Goal: Task Accomplishment & Management: Complete application form

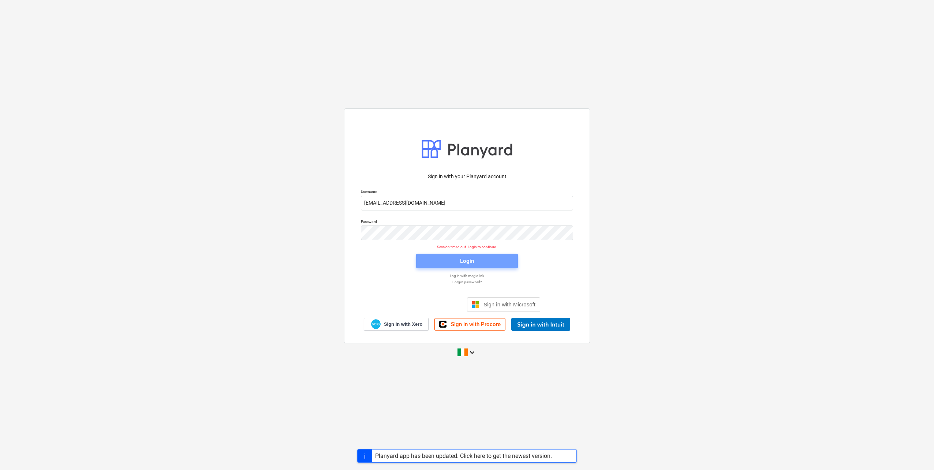
click at [452, 263] on span "Login" at bounding box center [467, 261] width 84 height 10
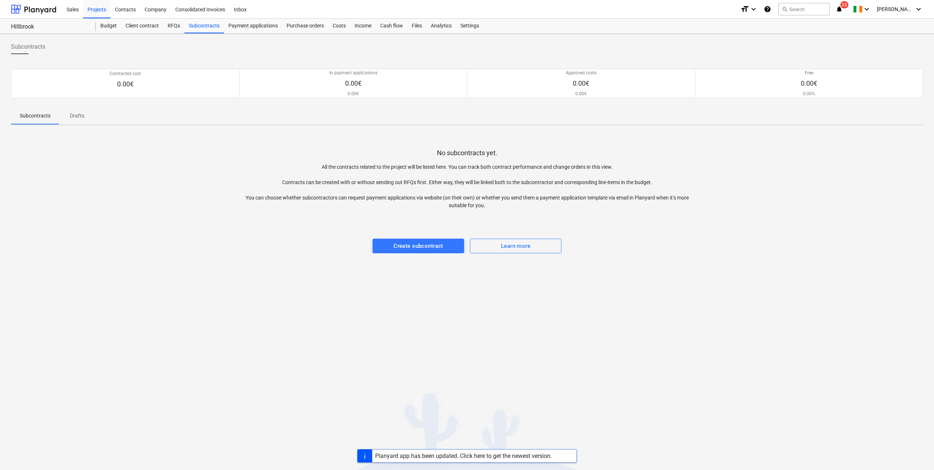
click at [96, 12] on div "Projects" at bounding box center [96, 9] width 27 height 19
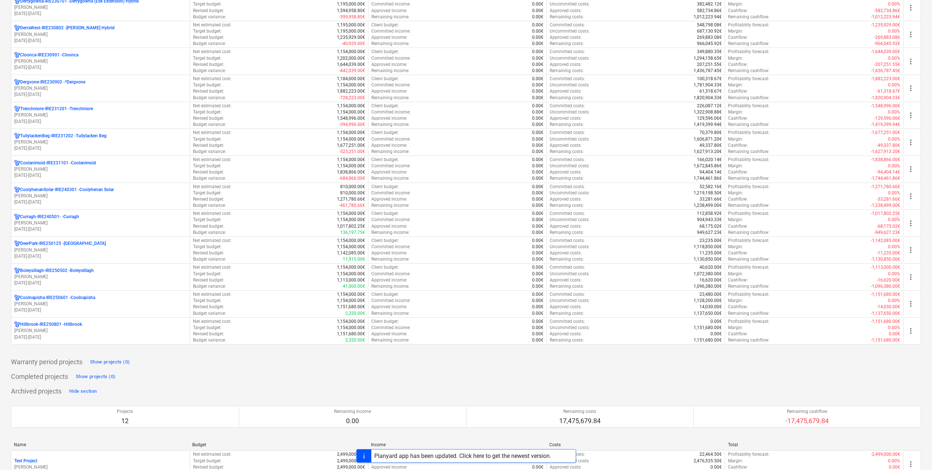
scroll to position [256, 0]
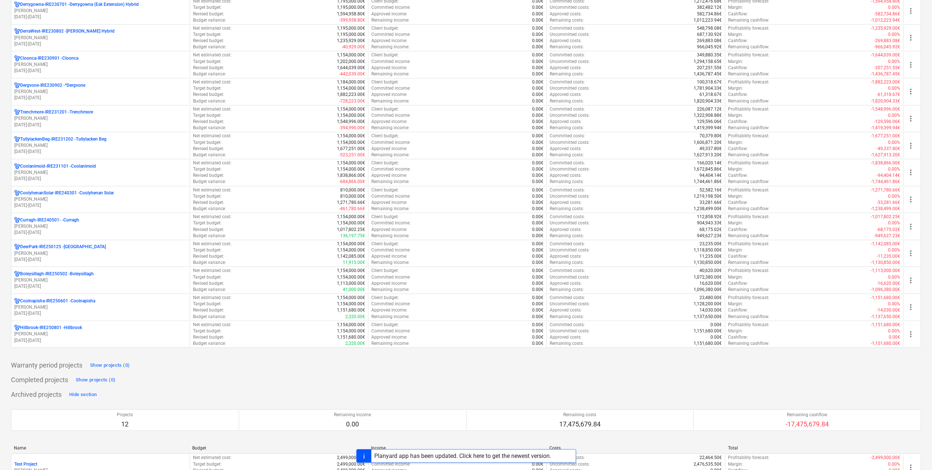
click at [470, 458] on div "Planyard app has been updated. Click here to get the newest version." at bounding box center [462, 456] width 177 height 7
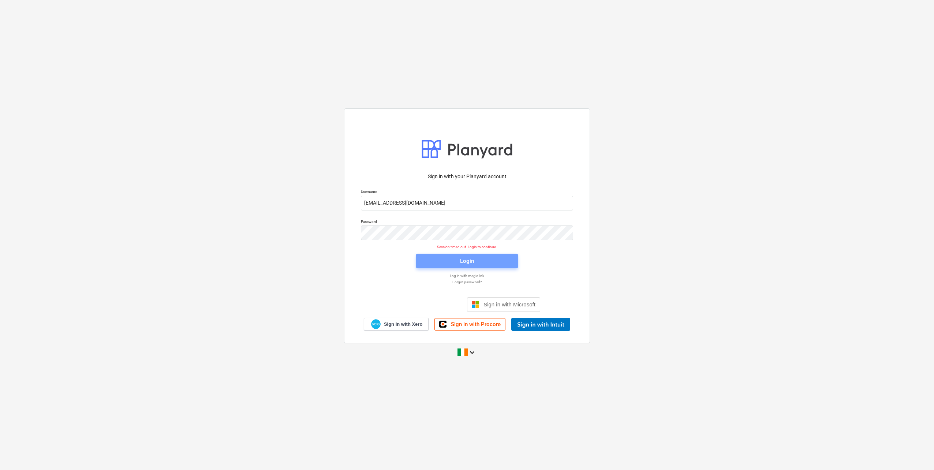
click at [478, 263] on span "Login" at bounding box center [467, 261] width 84 height 10
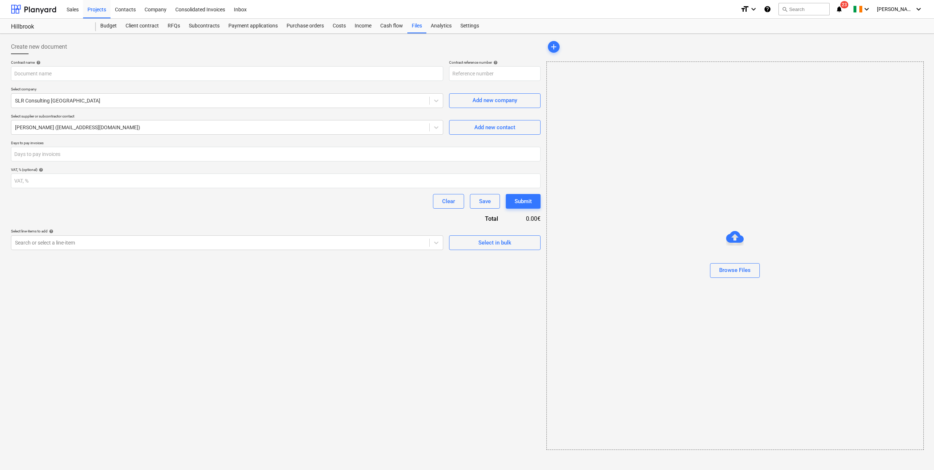
type input "Hillbrook-IRE250801-SO-002"
type input "501.066002.00001 Hillbrook [PERSON_NAME] Surveys 25-27 proposal Issue01_Optimiz…"
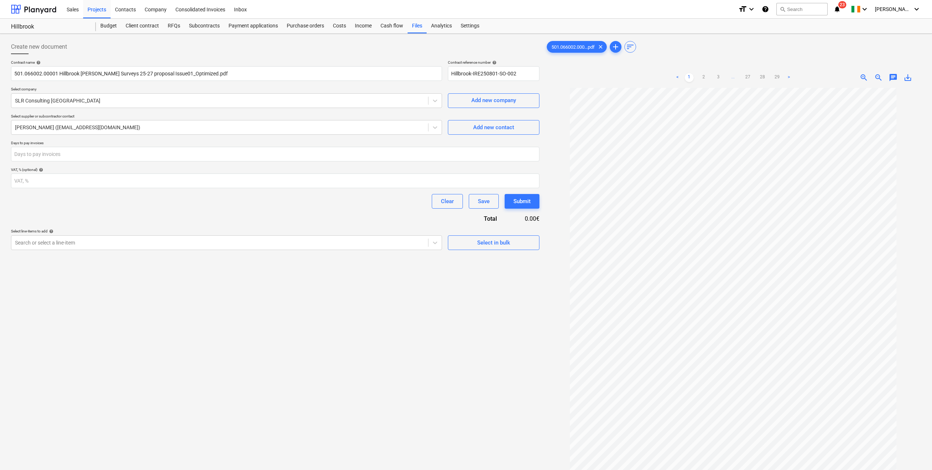
click at [96, 12] on div "Projects" at bounding box center [96, 9] width 27 height 19
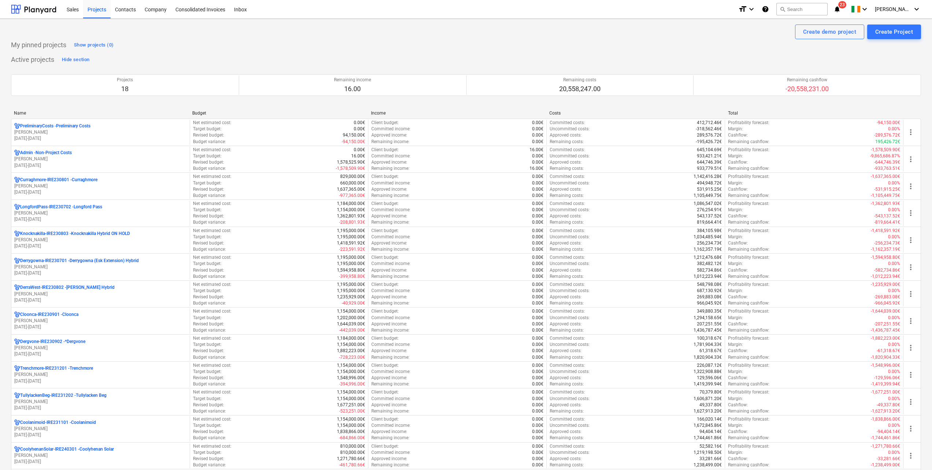
click at [67, 139] on p "01.01.2024 - 31.03.2027" at bounding box center [100, 138] width 172 height 6
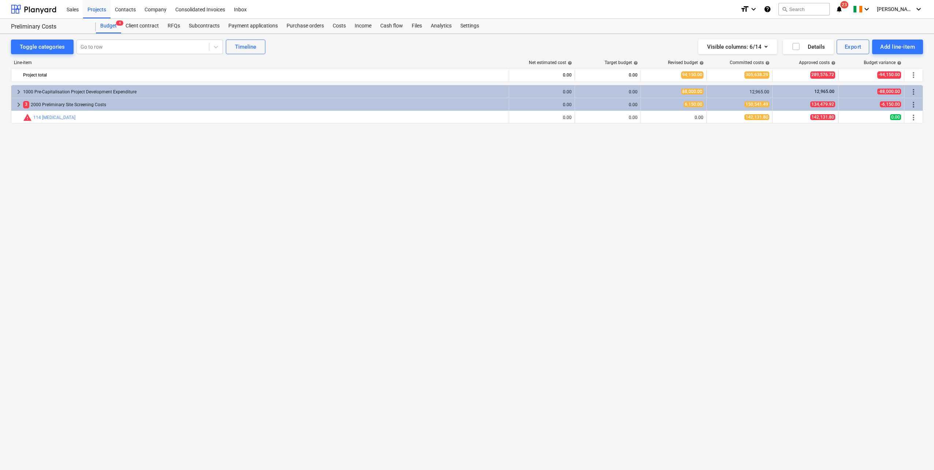
click at [201, 27] on div "Subcontracts" at bounding box center [205, 26] width 40 height 15
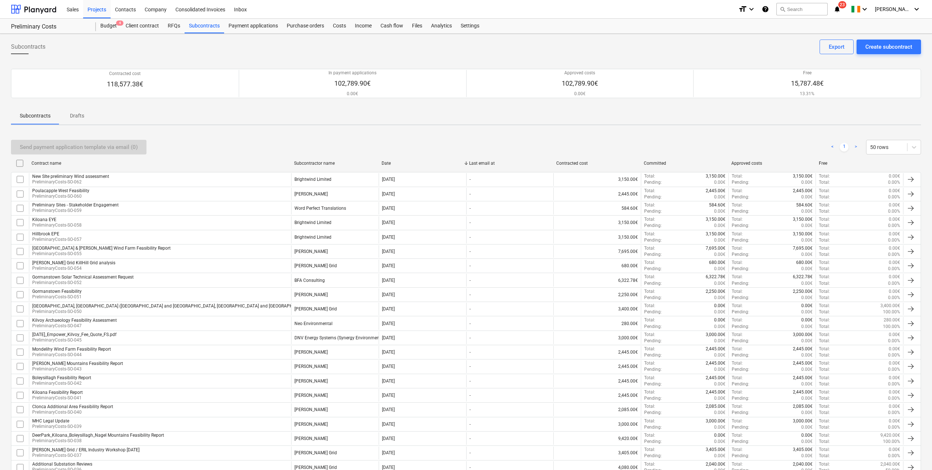
click at [101, 12] on div "Projects" at bounding box center [96, 9] width 27 height 19
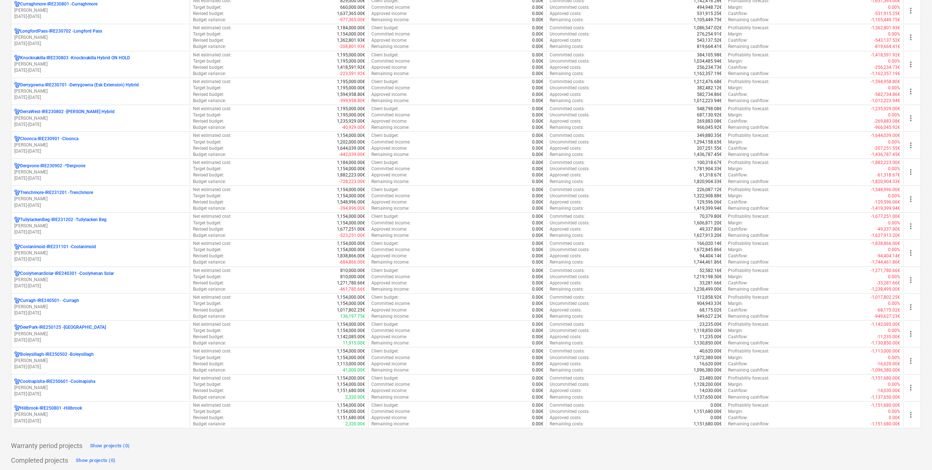
scroll to position [330, 0]
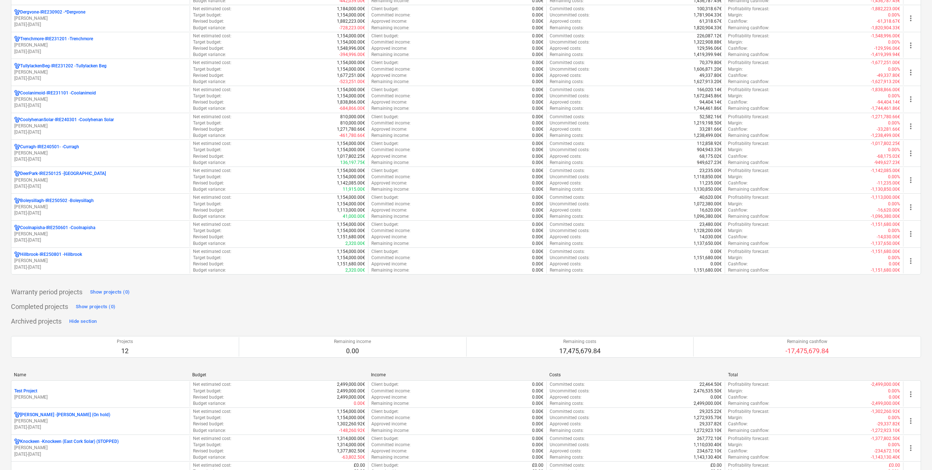
click at [63, 228] on p "Coolnapisha-IRE250601 - Coolnapisha" at bounding box center [57, 228] width 75 height 6
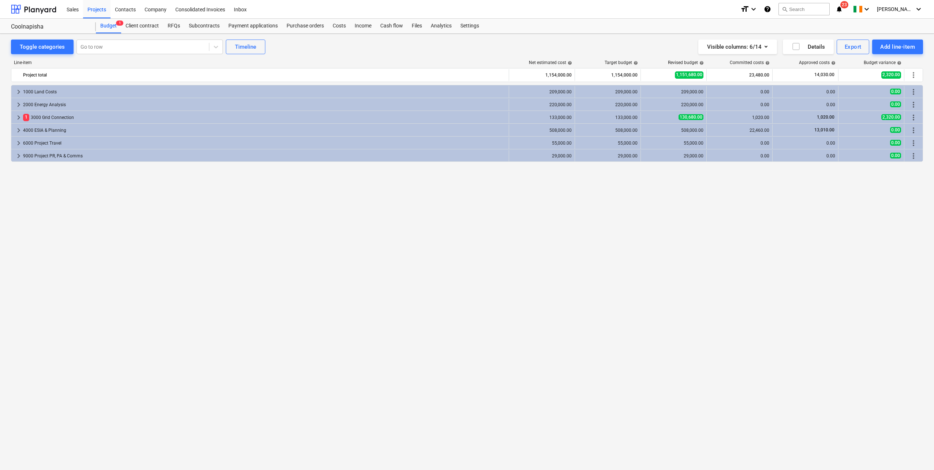
click at [197, 26] on div "Subcontracts" at bounding box center [205, 26] width 40 height 15
click at [132, 10] on div "Contacts" at bounding box center [126, 9] width 30 height 19
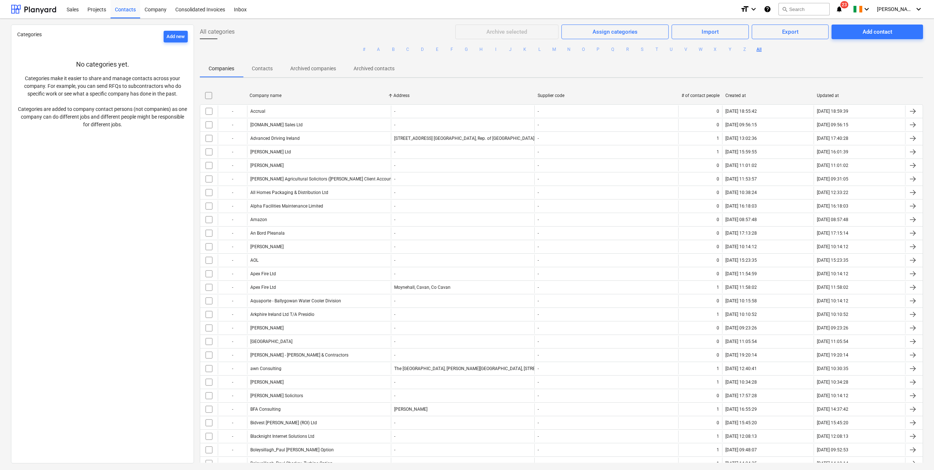
scroll to position [183, 0]
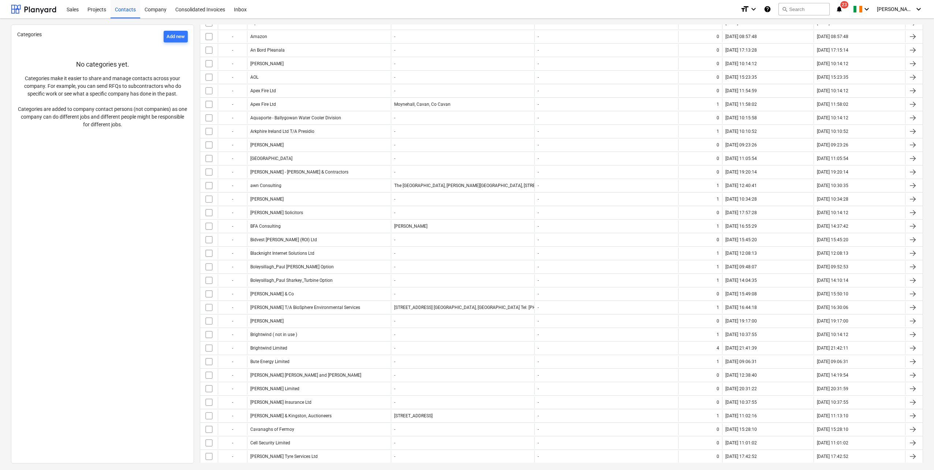
click at [256, 350] on div "Brightwind Limited" at bounding box center [268, 348] width 37 height 5
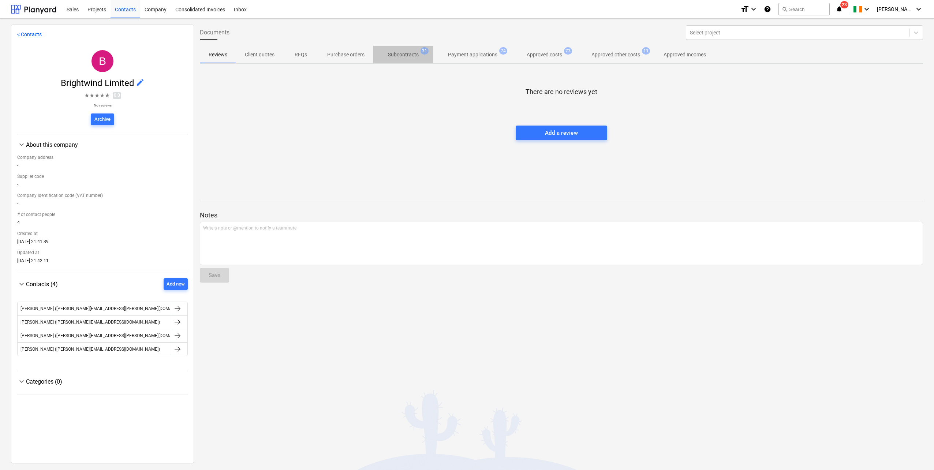
click at [400, 51] on p "Subcontracts" at bounding box center [403, 55] width 31 height 8
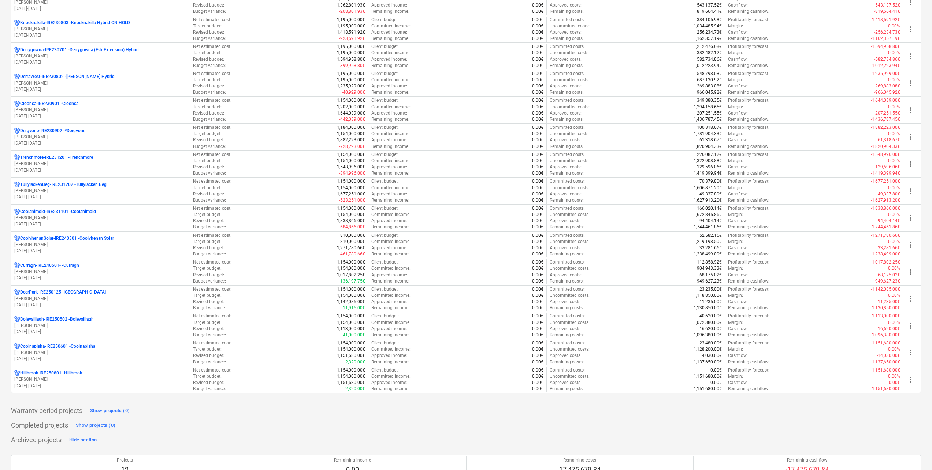
scroll to position [330, 0]
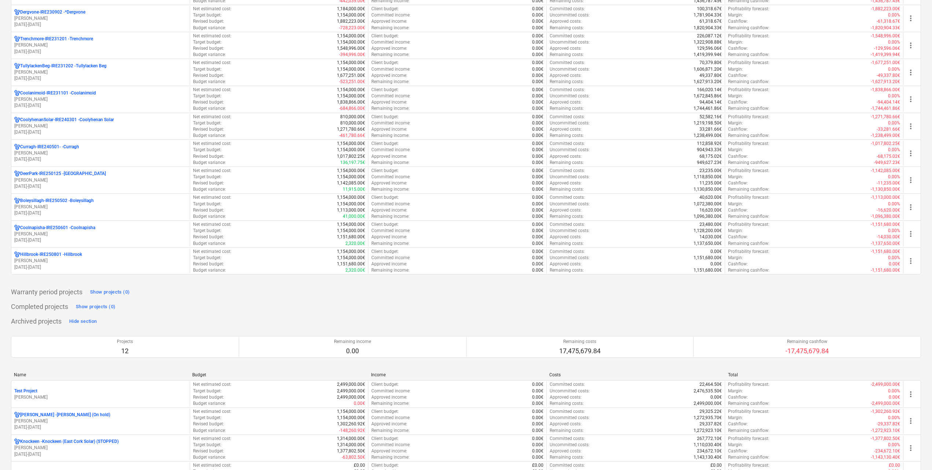
click at [68, 250] on div "Hillbrook-IRE250801 - Hillbrook [PERSON_NAME] [DATE] - [DATE]" at bounding box center [100, 261] width 178 height 25
click at [68, 257] on p "Hillbrook-IRE250801 - [GEOGRAPHIC_DATA]" at bounding box center [51, 255] width 62 height 6
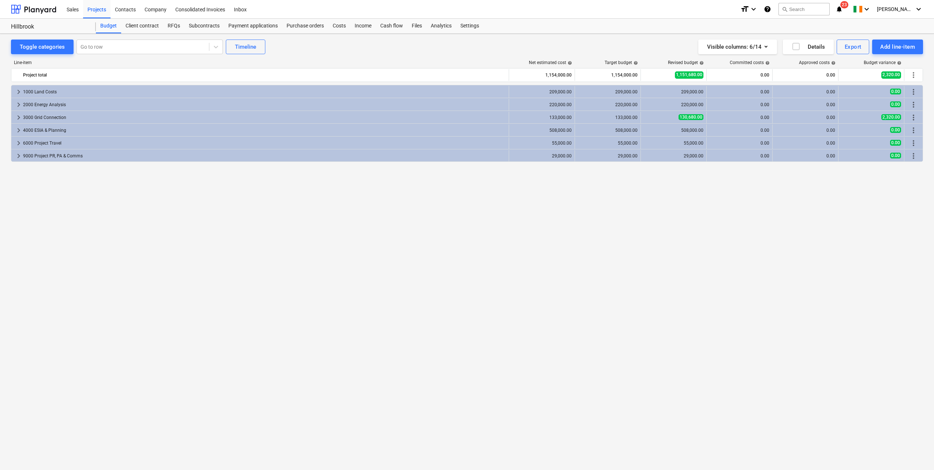
click at [196, 26] on div "Subcontracts" at bounding box center [205, 26] width 40 height 15
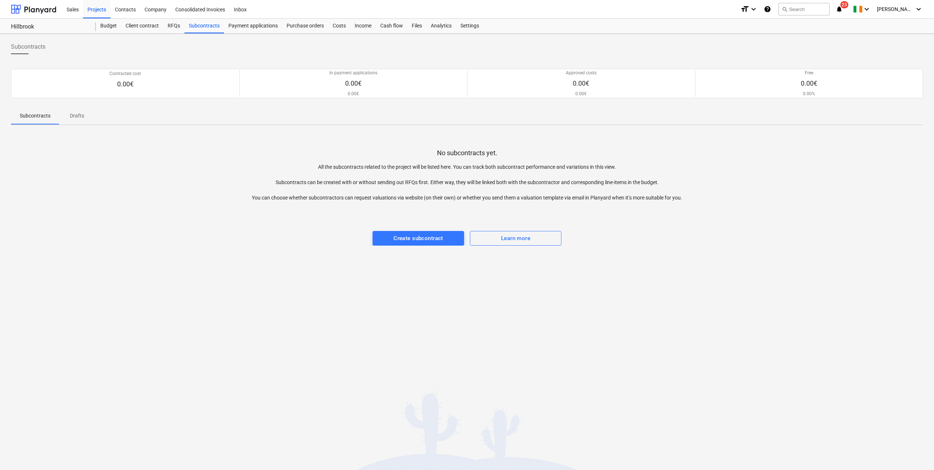
click at [418, 26] on div "Files" at bounding box center [417, 26] width 19 height 15
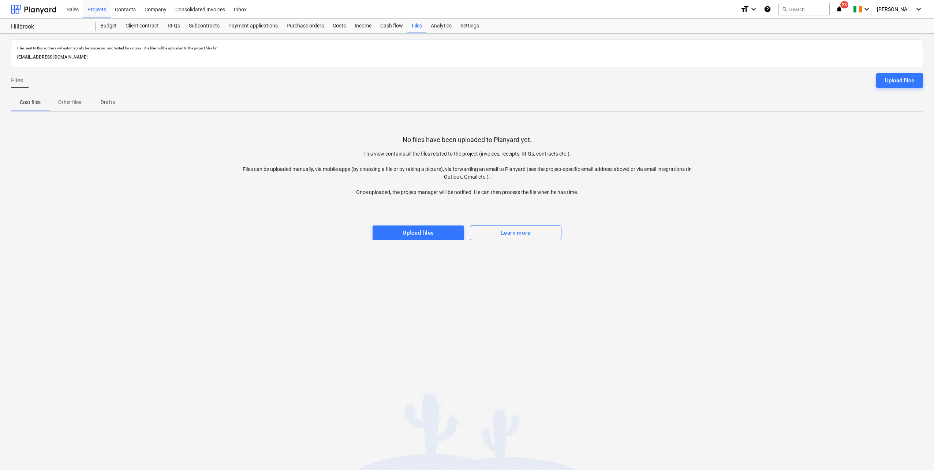
click at [197, 26] on div "Subcontracts" at bounding box center [205, 26] width 40 height 15
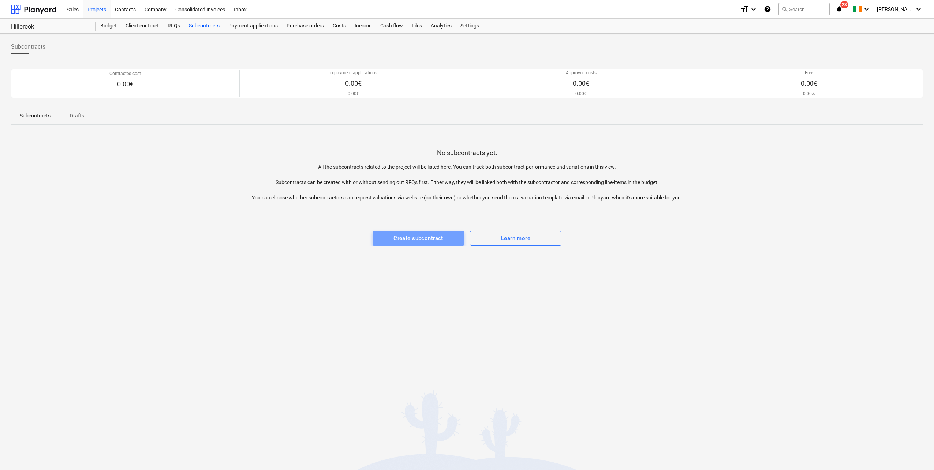
click at [403, 242] on div "Create subcontract" at bounding box center [419, 239] width 50 height 10
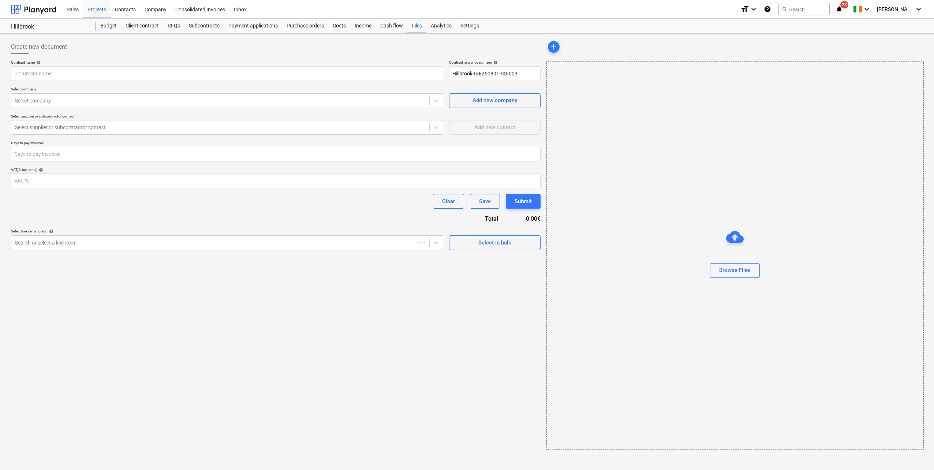
type input "Hillbrook-IRE250801-SO-003"
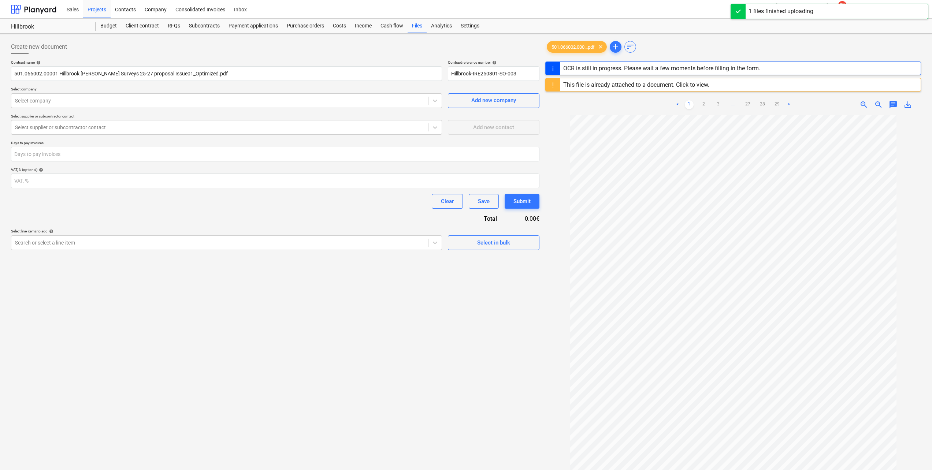
click at [600, 85] on div "This file is already attached to a document. Click to view." at bounding box center [636, 84] width 146 height 7
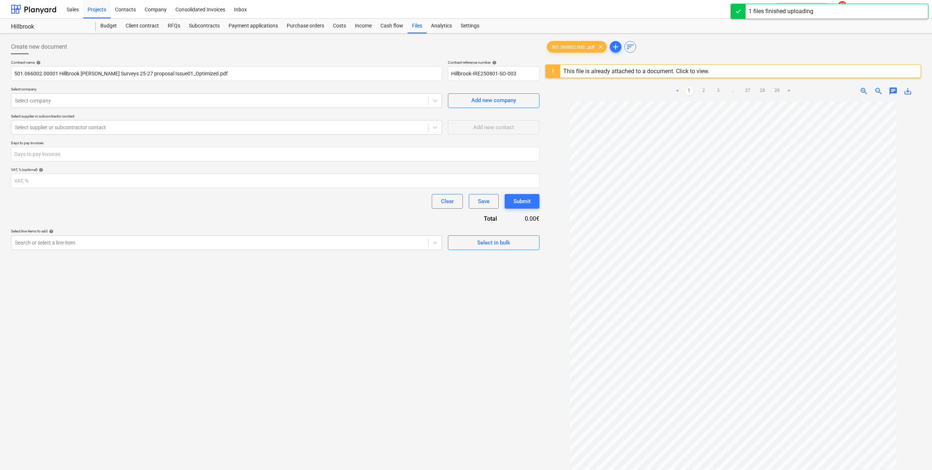
click at [605, 71] on div "This file is already attached to a document. Click to view." at bounding box center [636, 71] width 146 height 7
click at [696, 70] on div "This file is already attached to a document. Click to view." at bounding box center [636, 71] width 146 height 7
click at [649, 69] on div "This file is already attached to a document. Click to view." at bounding box center [636, 71] width 146 height 7
click at [574, 48] on span "501.066002.000...pdf" at bounding box center [573, 46] width 52 height 5
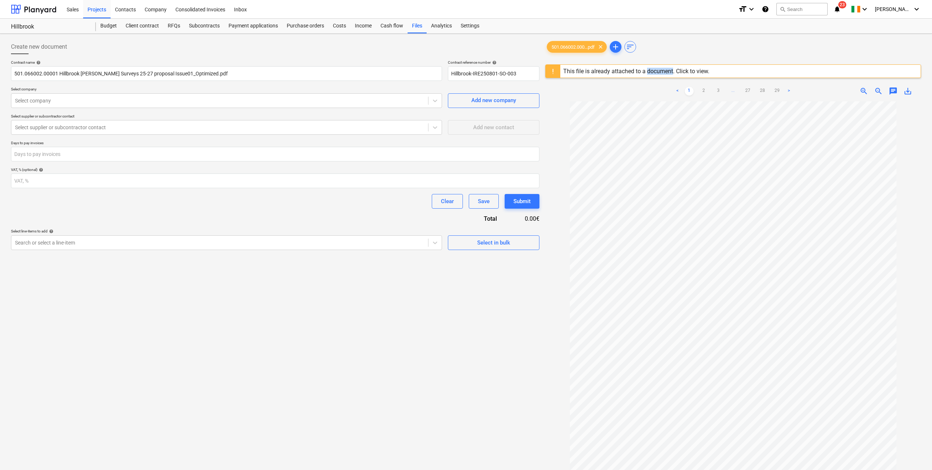
click at [705, 90] on link "2" at bounding box center [703, 91] width 9 height 9
click at [59, 74] on input "501.066002.00001 Hillbrook [PERSON_NAME] Surveys 25-27 proposal Issue01_Optimiz…" at bounding box center [226, 73] width 431 height 15
drag, startPoint x: 58, startPoint y: 74, endPoint x: 10, endPoint y: 72, distance: 48.7
click at [7, 73] on div "Create new document Contract name help 501.066002.00001 Hillbrook [PERSON_NAME]…" at bounding box center [466, 295] width 932 height 523
click at [165, 74] on input "Hillbrook [PERSON_NAME] Surveys 25-27 proposal Issue01_Optimized.pdf" at bounding box center [226, 73] width 431 height 15
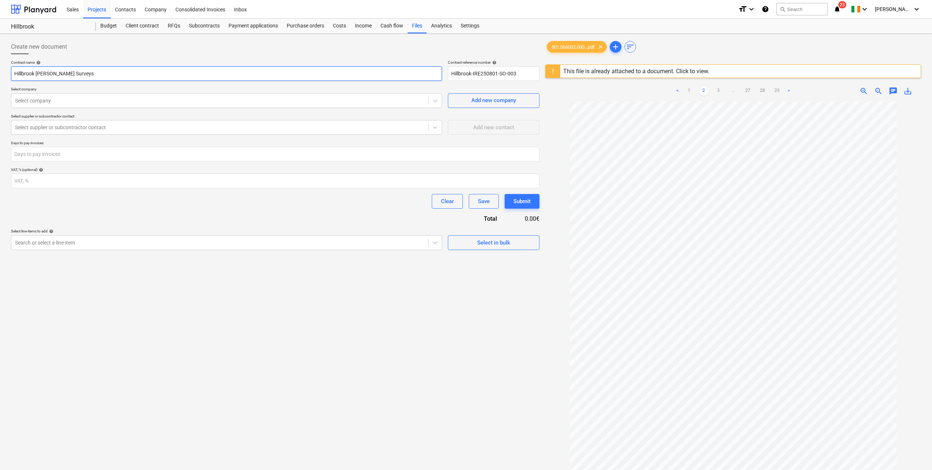
click at [100, 74] on input "Hillbrook [PERSON_NAME] Surveys" at bounding box center [226, 73] width 431 height 15
paste input "Non- Breeding 2025/26"
type input "Hillbrook [PERSON_NAME] Surveys (Non- Breeding 2025/26)"
click at [71, 100] on div at bounding box center [219, 100] width 409 height 7
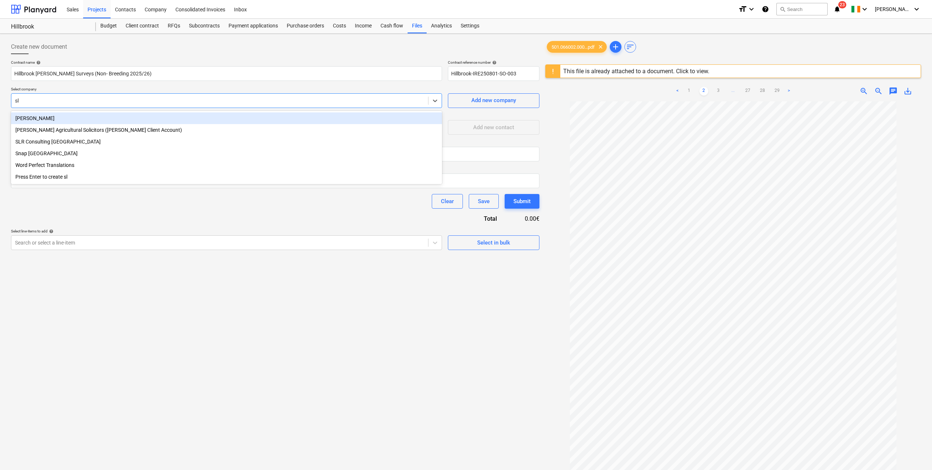
type input "slr"
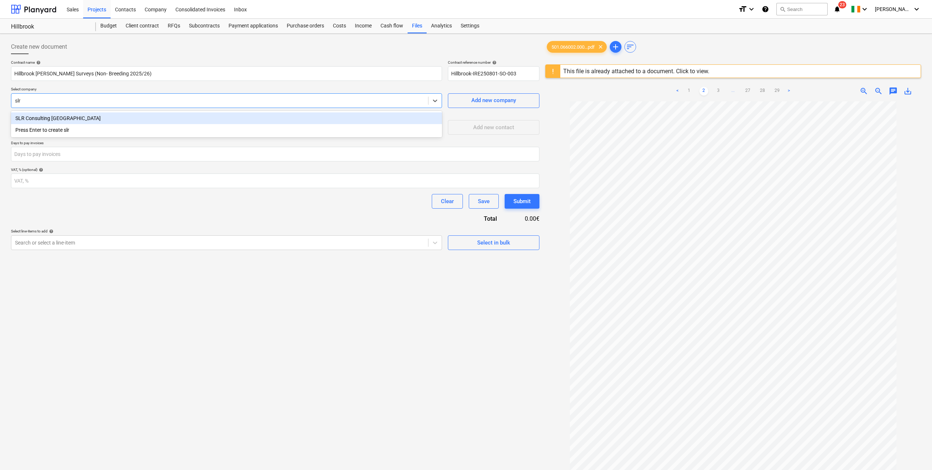
click at [42, 118] on div "SLR Consulting [GEOGRAPHIC_DATA]" at bounding box center [226, 118] width 431 height 12
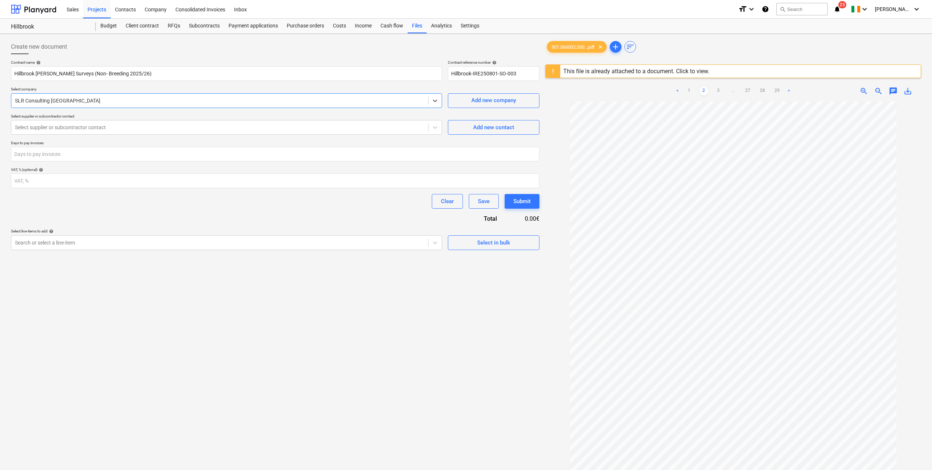
click at [45, 124] on div at bounding box center [219, 127] width 409 height 7
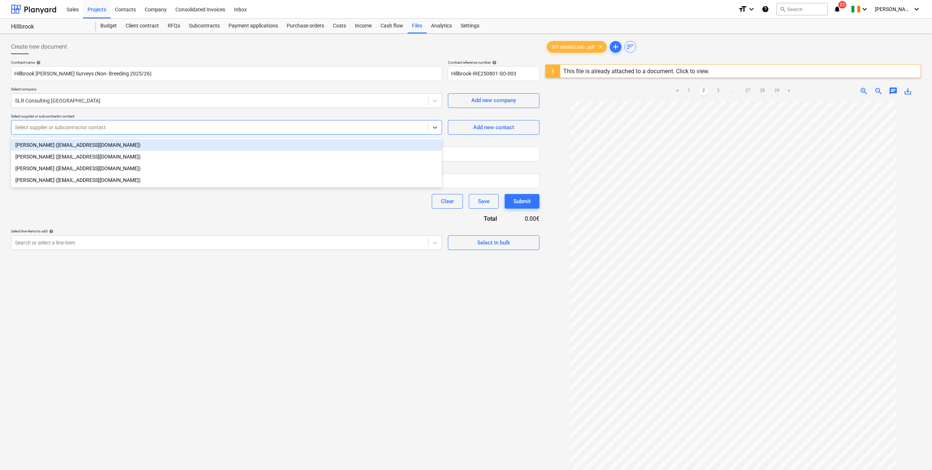
click at [44, 146] on div "[PERSON_NAME] ([EMAIL_ADDRESS][DOMAIN_NAME])" at bounding box center [226, 145] width 431 height 12
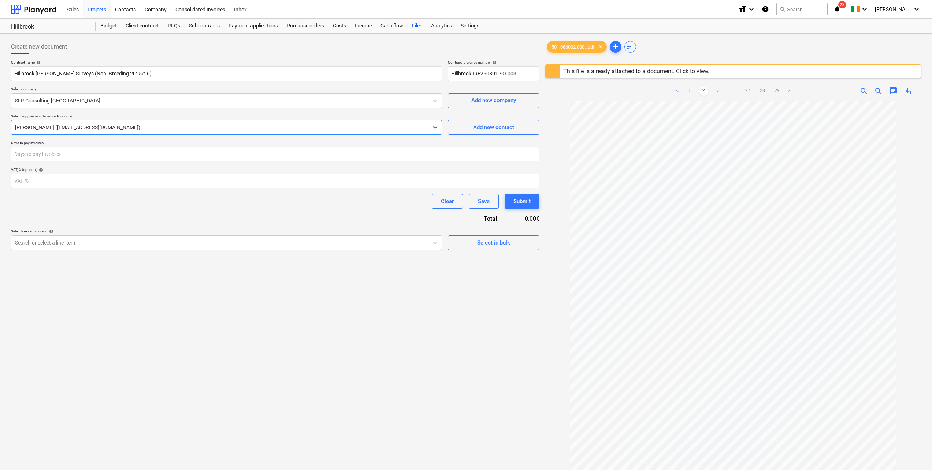
click at [111, 242] on div at bounding box center [219, 242] width 409 height 7
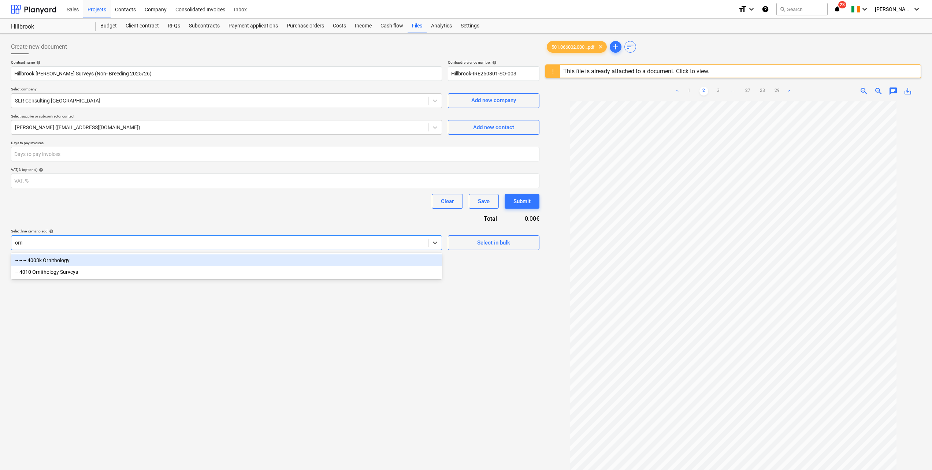
type input "orni"
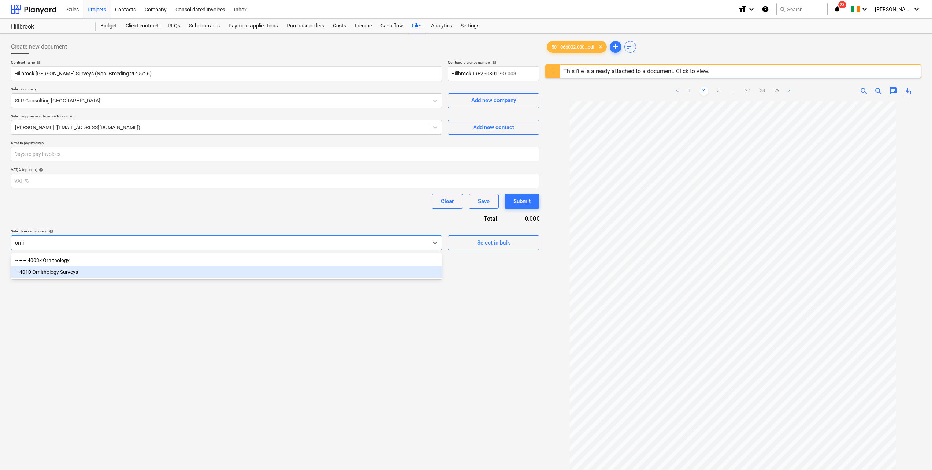
click at [66, 269] on div "-- 4010 Ornithology Surveys" at bounding box center [226, 272] width 431 height 12
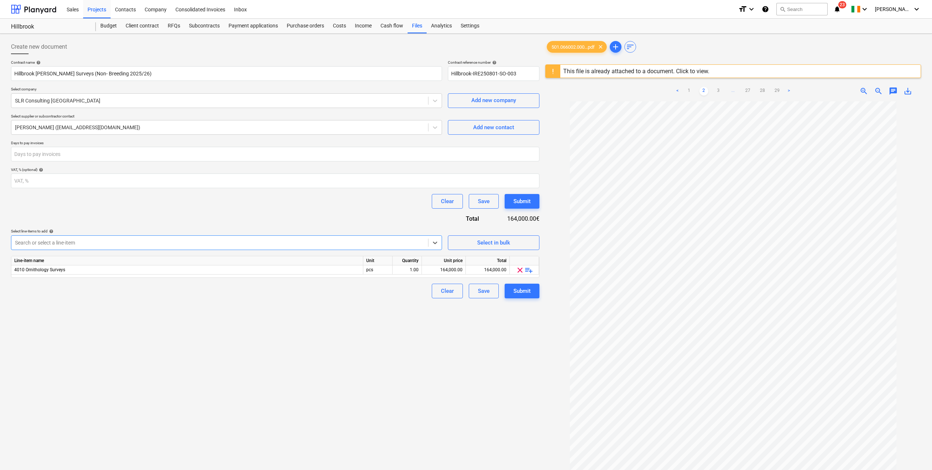
click at [520, 270] on span "clear" at bounding box center [520, 270] width 9 height 9
click at [77, 243] on div at bounding box center [219, 242] width 409 height 7
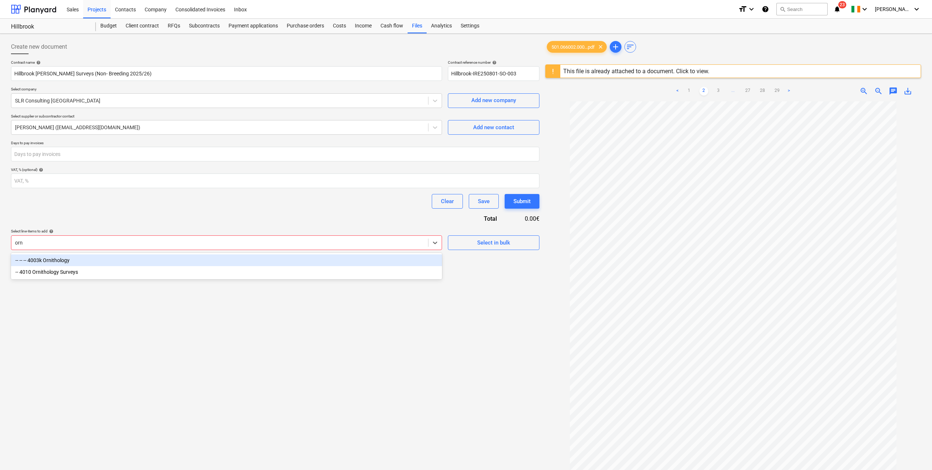
type input "orni"
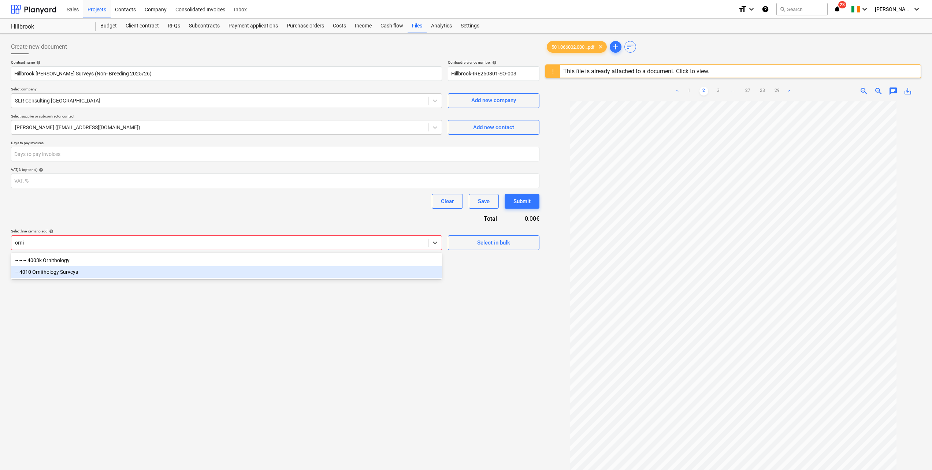
click at [70, 273] on div "-- 4010 Ornithology Surveys" at bounding box center [226, 272] width 431 height 12
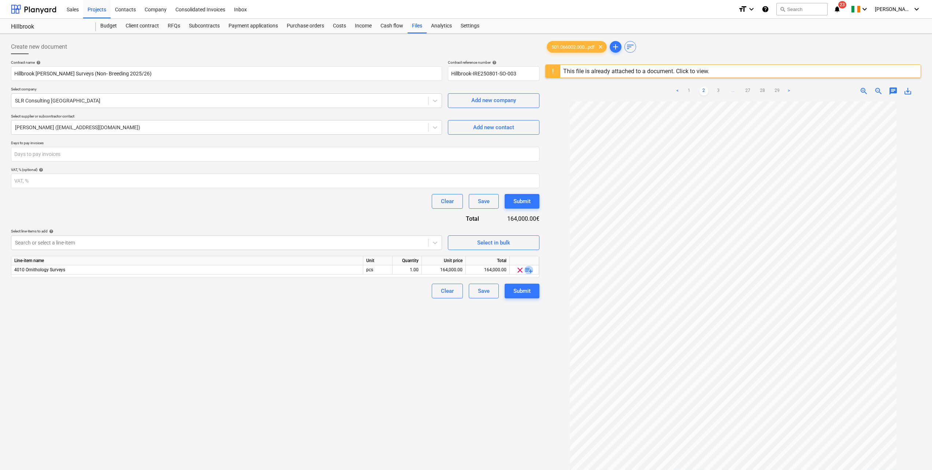
click at [531, 268] on span "playlist_add" at bounding box center [528, 270] width 9 height 9
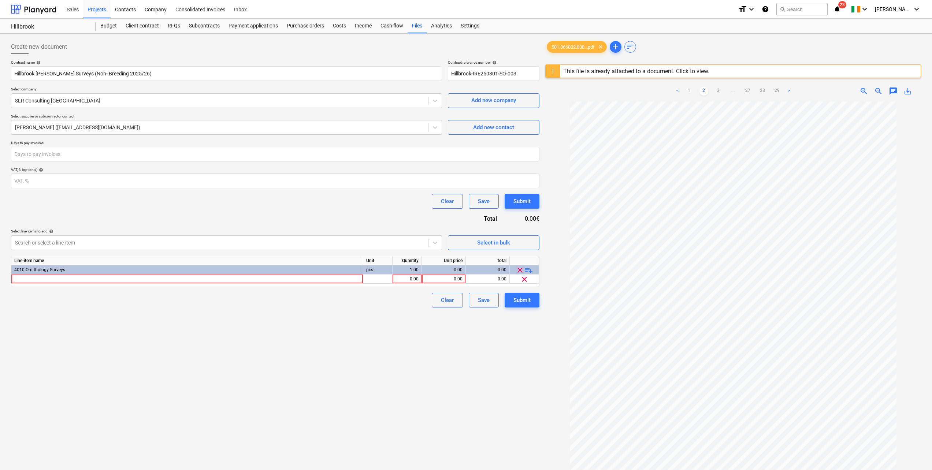
click at [531, 268] on span "playlist_add" at bounding box center [528, 270] width 9 height 9
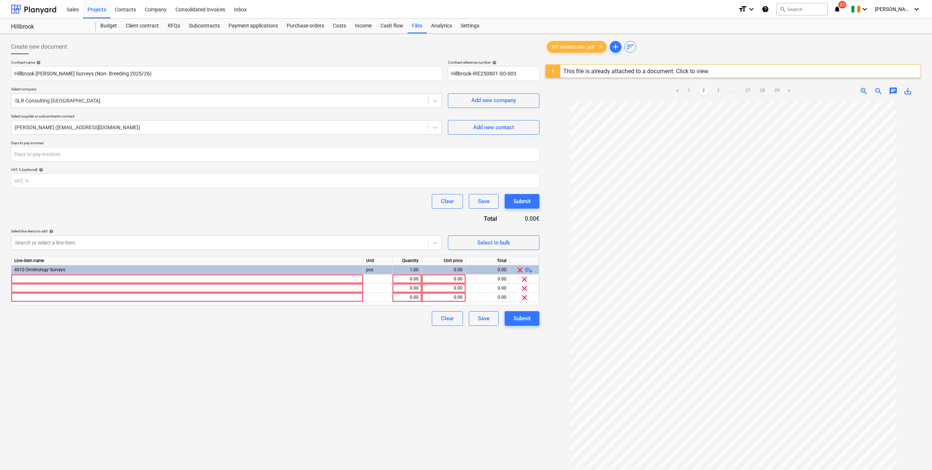
click at [531, 268] on span "playlist_add" at bounding box center [528, 270] width 9 height 9
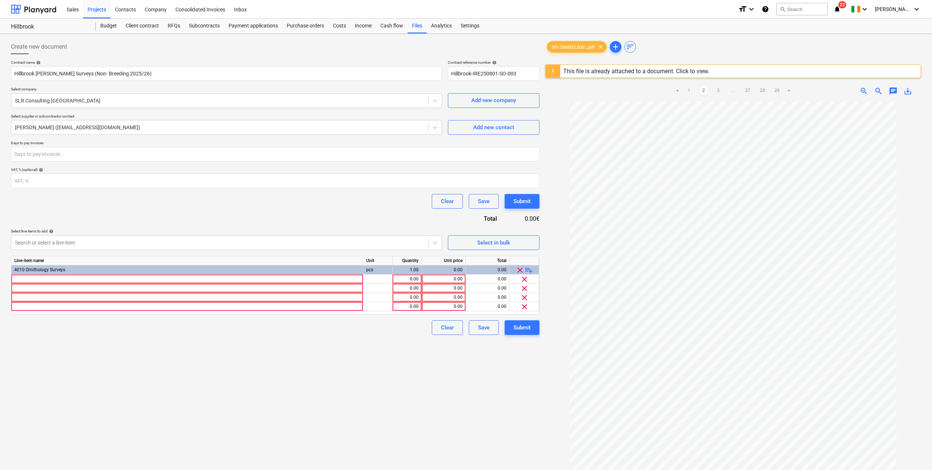
click at [531, 268] on span "playlist_add" at bounding box center [528, 270] width 9 height 9
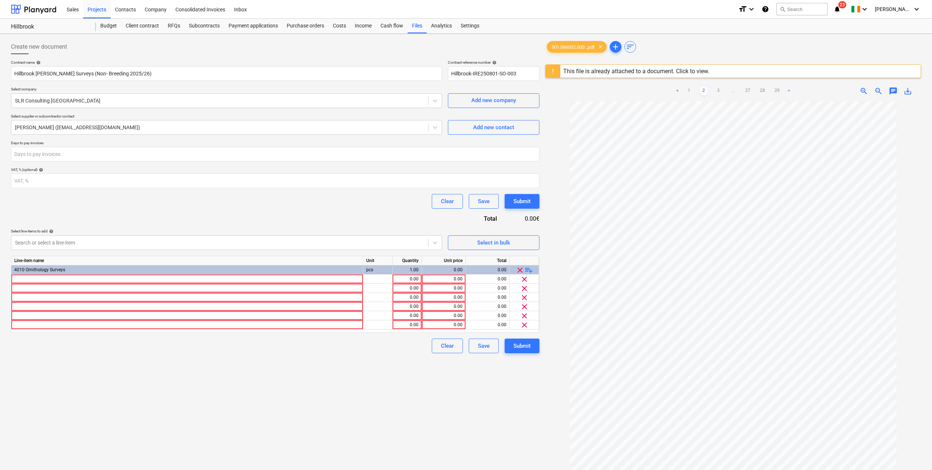
click at [30, 278] on div at bounding box center [187, 279] width 352 height 9
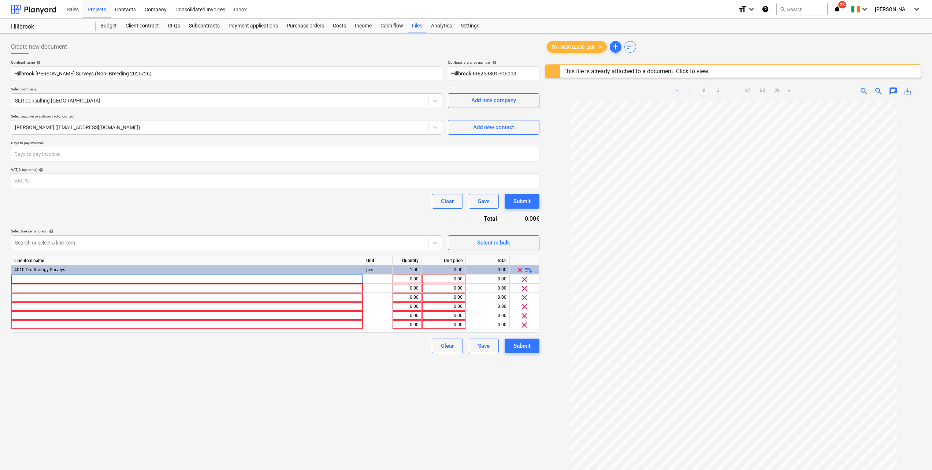
type input "Scoping visit"
click at [29, 289] on div at bounding box center [187, 288] width 352 height 9
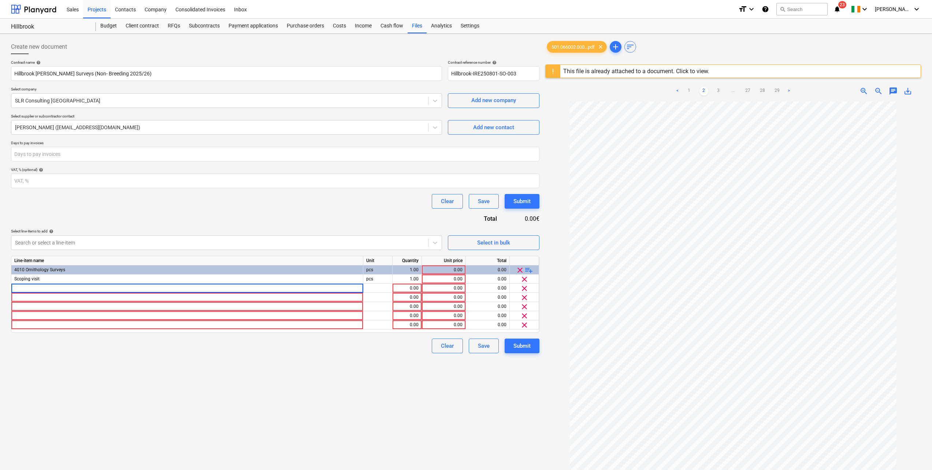
type input "VPs (7 VPs x 6h/VP x 24 rounds)"
click at [435, 287] on div "0.00" at bounding box center [444, 288] width 38 height 9
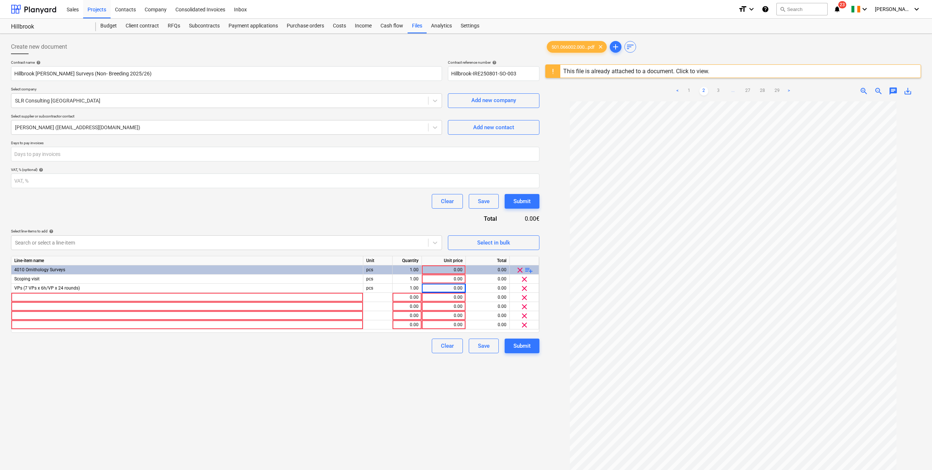
click at [440, 275] on div "0.00" at bounding box center [444, 279] width 38 height 9
type input "1205"
click at [443, 289] on div "0.00" at bounding box center [444, 288] width 38 height 9
type input "30084.50"
click at [373, 216] on div "Contract name help Hillbrook [PERSON_NAME] Surveys (Non- Breeding 2025/26) Cont…" at bounding box center [275, 206] width 528 height 293
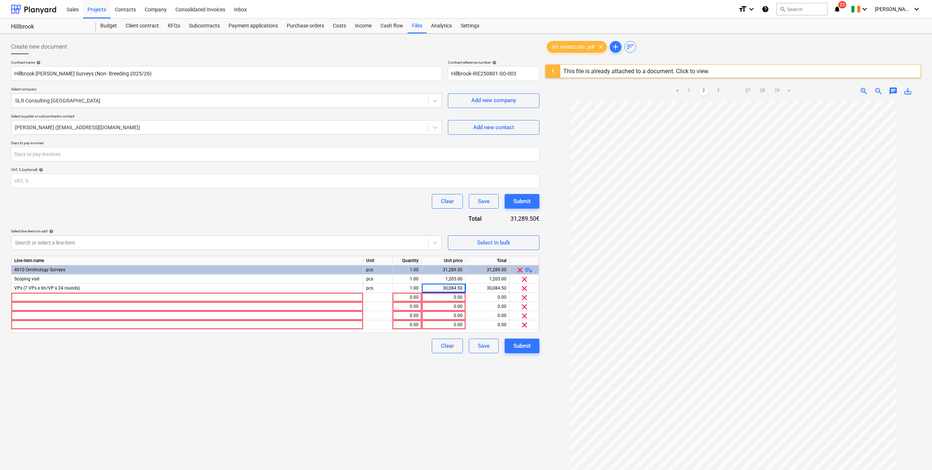
click at [37, 298] on div at bounding box center [187, 297] width 352 height 9
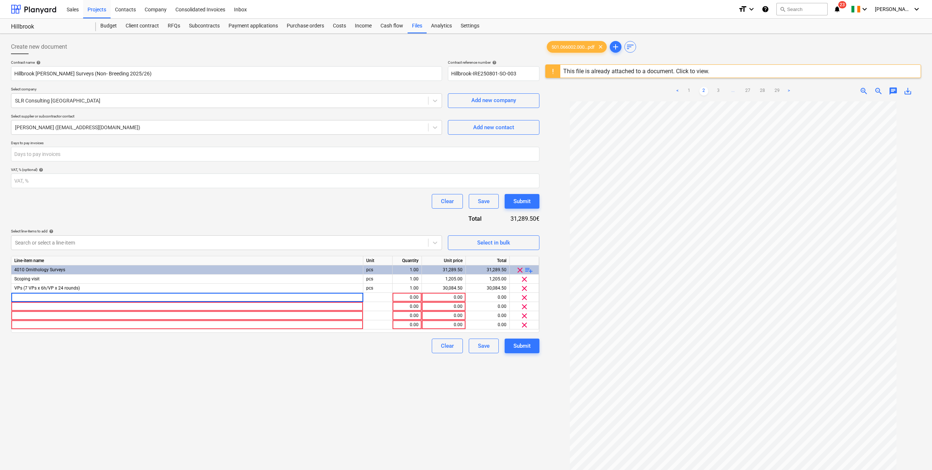
type input "Hen harrier winter roost (half day x 12 rounds x 2 surveyors)"
click at [455, 298] on div "0.00" at bounding box center [444, 297] width 38 height 9
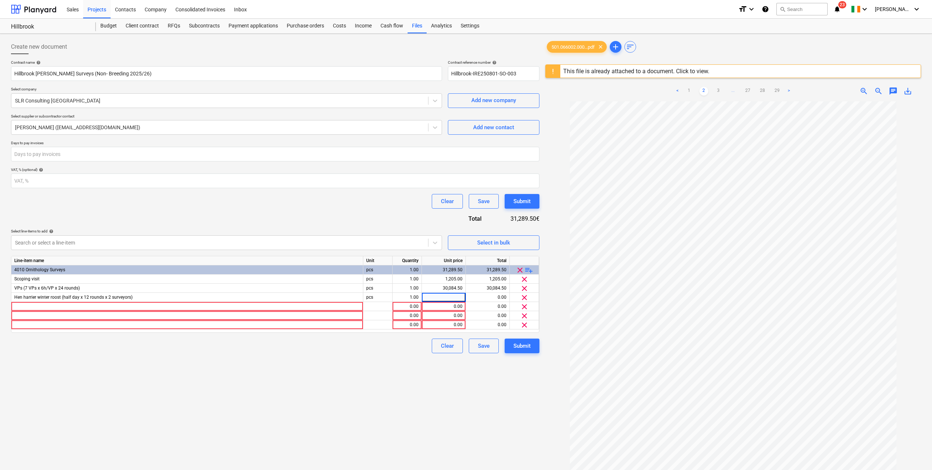
paste input "2,360.50"
type input "2,360.50"
click at [342, 218] on div "Contract name help Hillbrook [PERSON_NAME] Surveys (Non- Breeding 2025/26) Cont…" at bounding box center [275, 206] width 528 height 293
click at [34, 305] on div at bounding box center [187, 306] width 352 height 9
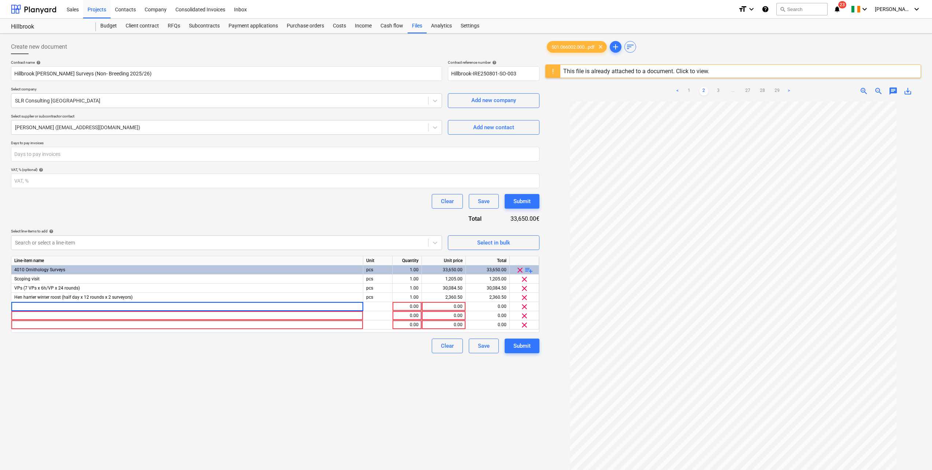
type input "Bird data management and reporting (4 reports)"
click at [456, 305] on div "0.00" at bounding box center [444, 306] width 38 height 9
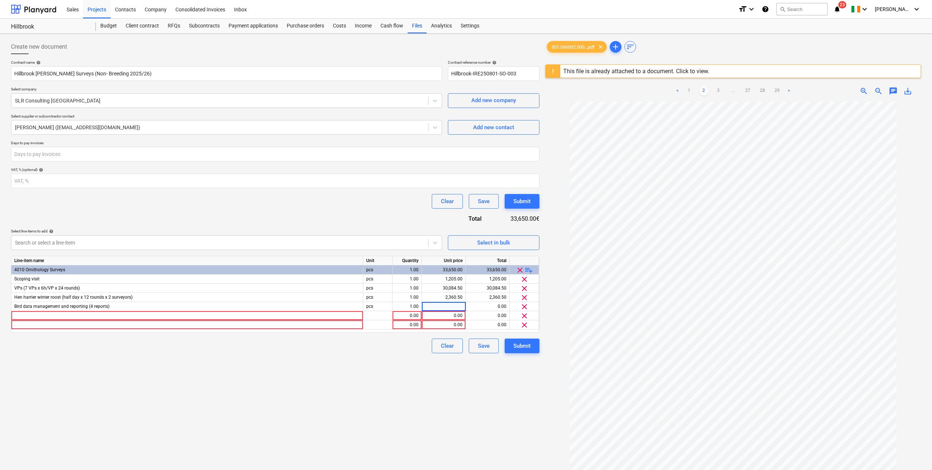
type input "5,063.75"
click at [52, 315] on div at bounding box center [187, 315] width 352 height 9
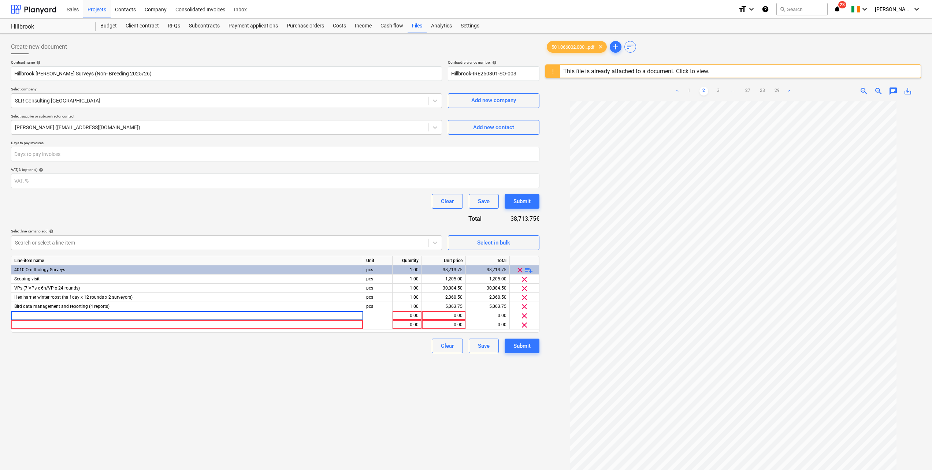
type input "GIS (viewshed analysis, digitisation of data and figure production)"
click at [450, 315] on div "0.00" at bounding box center [444, 315] width 38 height 9
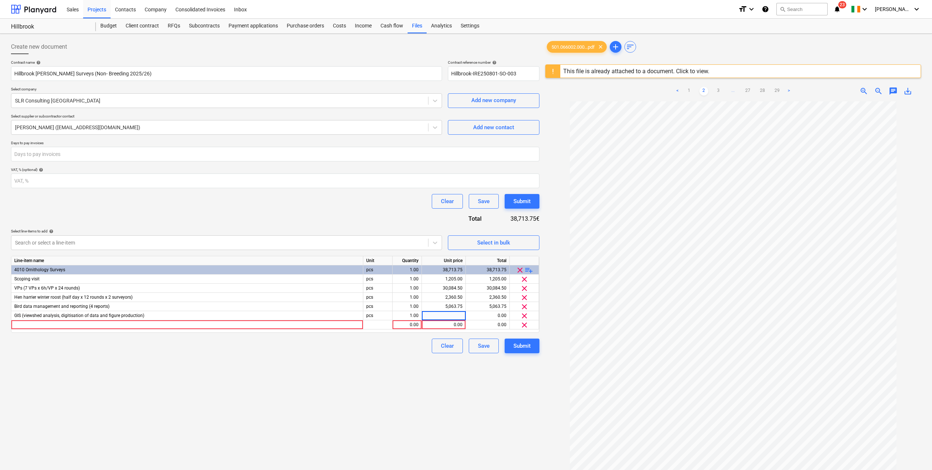
type input "3,614.75"
click at [34, 322] on div at bounding box center [187, 324] width 352 height 9
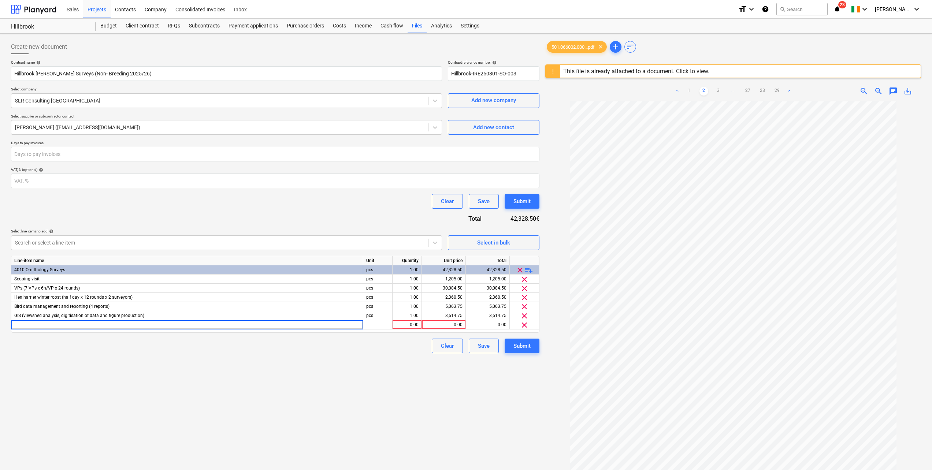
type input "PM and H&S"
click at [443, 325] on div "0.00" at bounding box center [444, 324] width 38 height 9
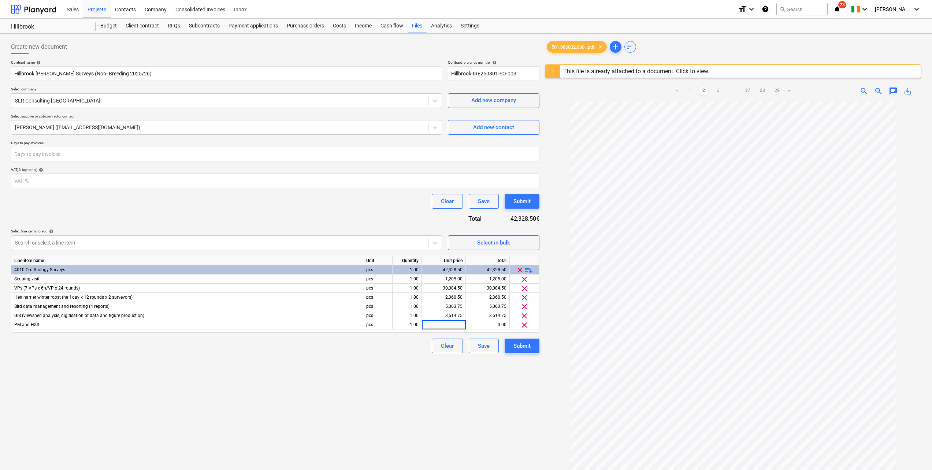
type input "1,866.50"
click at [527, 270] on span "playlist_add" at bounding box center [528, 270] width 9 height 9
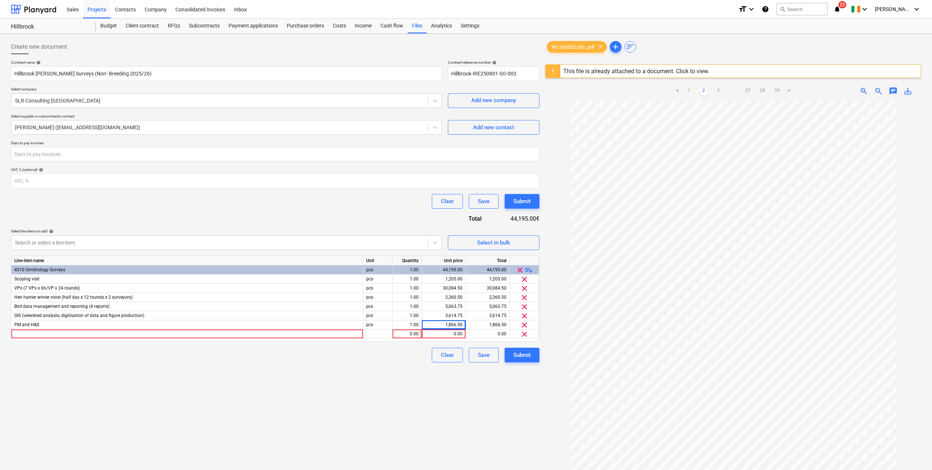
click at [24, 334] on div at bounding box center [187, 334] width 352 height 9
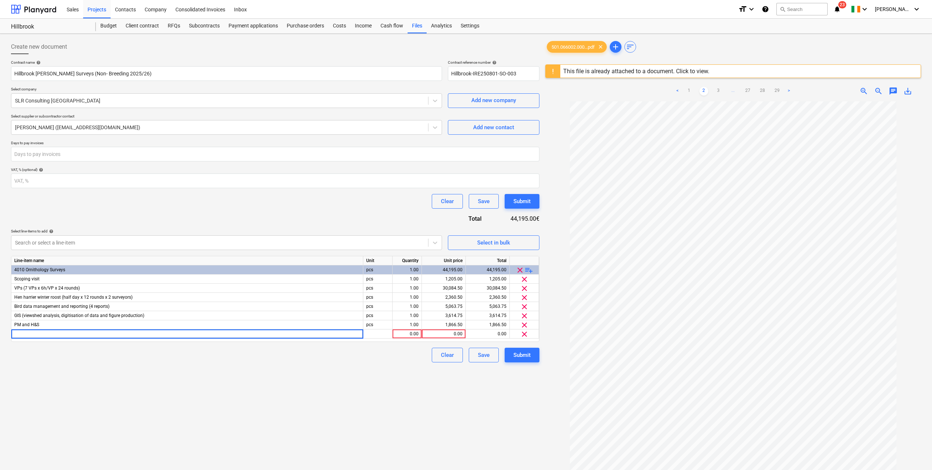
type input "Expenses"
click at [438, 335] on div "0.00" at bounding box center [444, 334] width 38 height 9
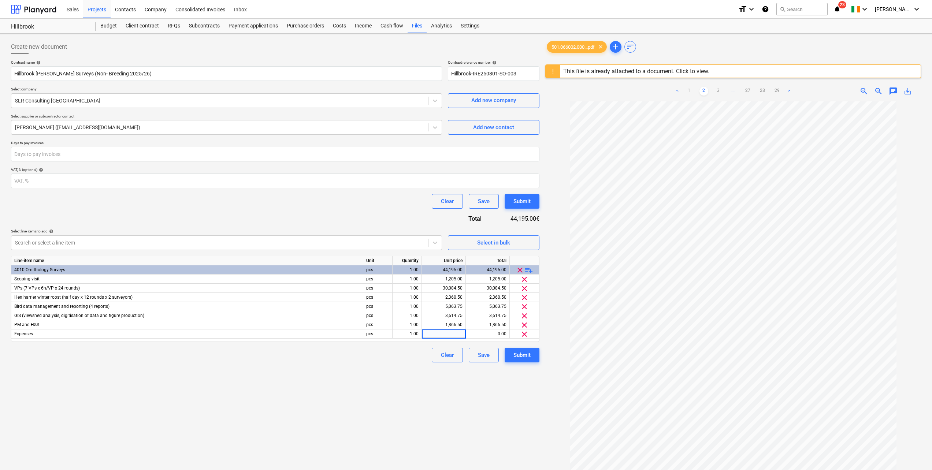
type input "9,989.76"
click at [346, 215] on div "Contract name help Hillbrook [PERSON_NAME] Surveys (Non- Breeding 2025/26) Cont…" at bounding box center [275, 211] width 528 height 302
drag, startPoint x: 521, startPoint y: 72, endPoint x: 443, endPoint y: 71, distance: 78.0
click at [440, 72] on div "Contract name help Hillbrook [PERSON_NAME] Surveys (Non- Breeding 2025/26) Cont…" at bounding box center [275, 70] width 528 height 21
click at [517, 47] on div "Create new document" at bounding box center [275, 47] width 528 height 15
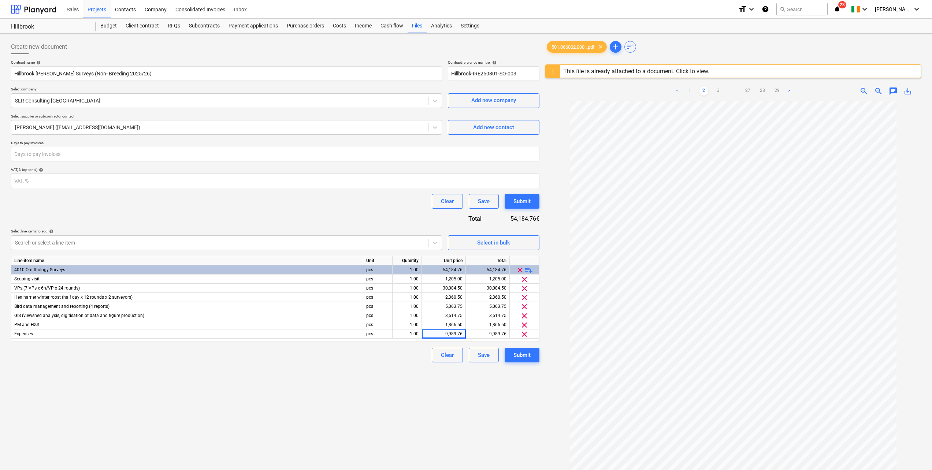
click at [382, 377] on div "Create new document Contract name help Hillbrook [PERSON_NAME] Surveys (Non- Br…" at bounding box center [275, 295] width 534 height 517
click at [690, 71] on div "This file is already attached to a document. Click to view." at bounding box center [636, 71] width 146 height 7
click at [593, 73] on div "This file is already attached to a document. Click to view." at bounding box center [636, 71] width 146 height 7
click at [523, 358] on div "Submit" at bounding box center [521, 355] width 17 height 10
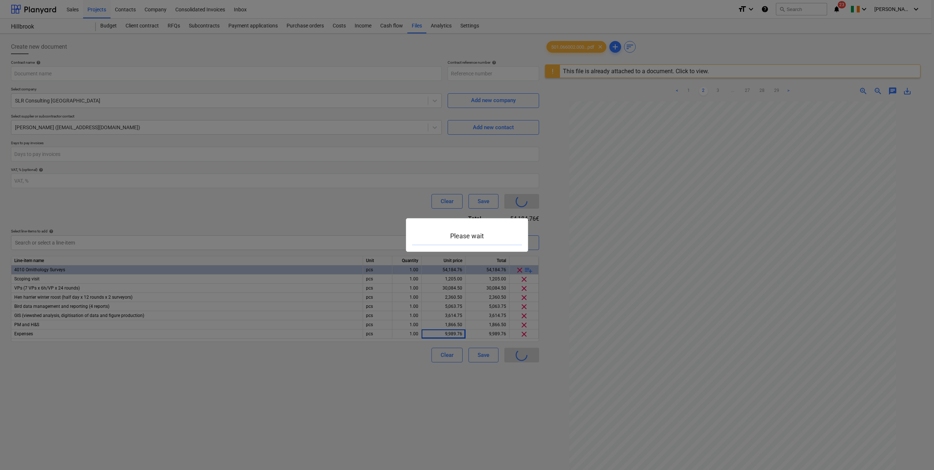
type input "Hillbrook-IRE250801-SO-003"
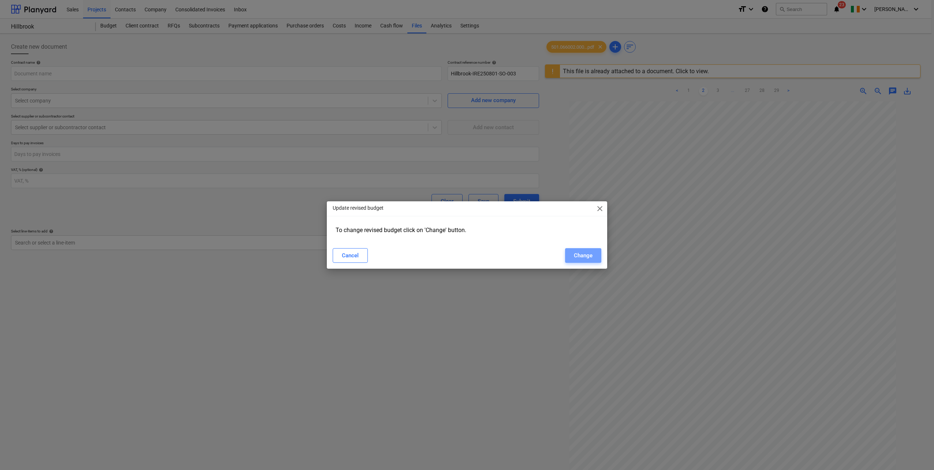
click at [587, 257] on div "Change" at bounding box center [583, 256] width 19 height 10
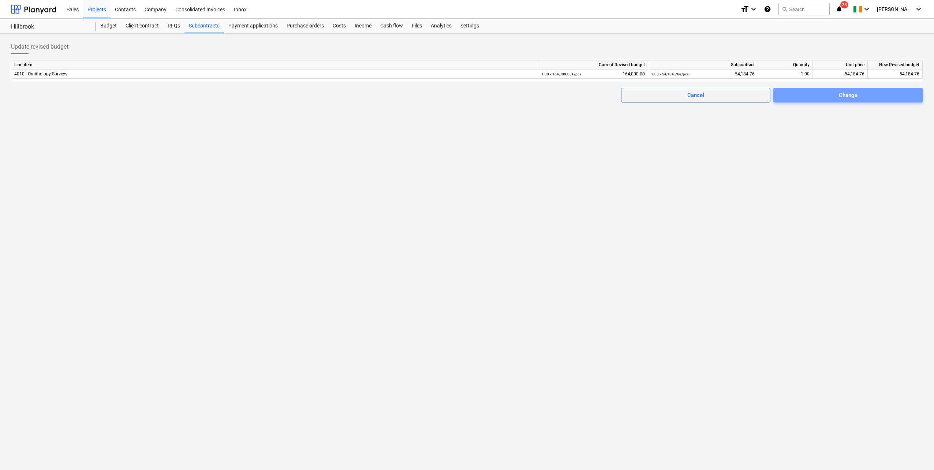
click at [817, 96] on span "Change" at bounding box center [848, 95] width 132 height 10
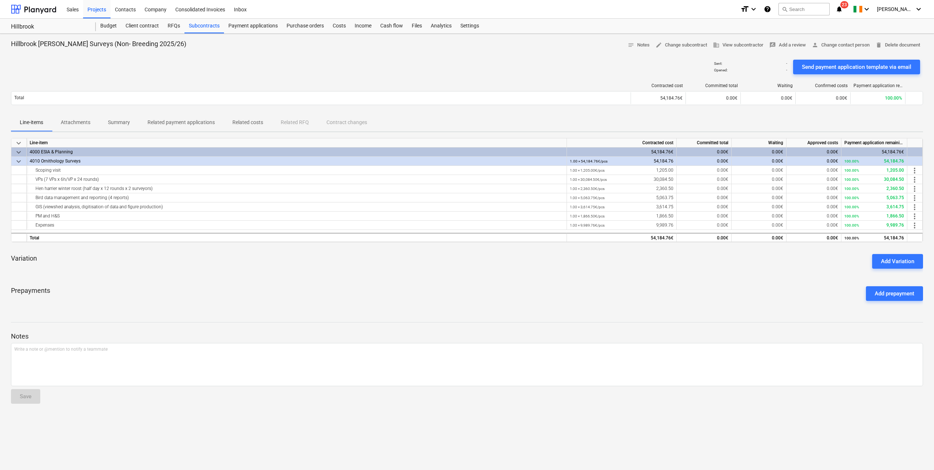
click at [838, 46] on span "person Change contact person" at bounding box center [841, 45] width 58 height 8
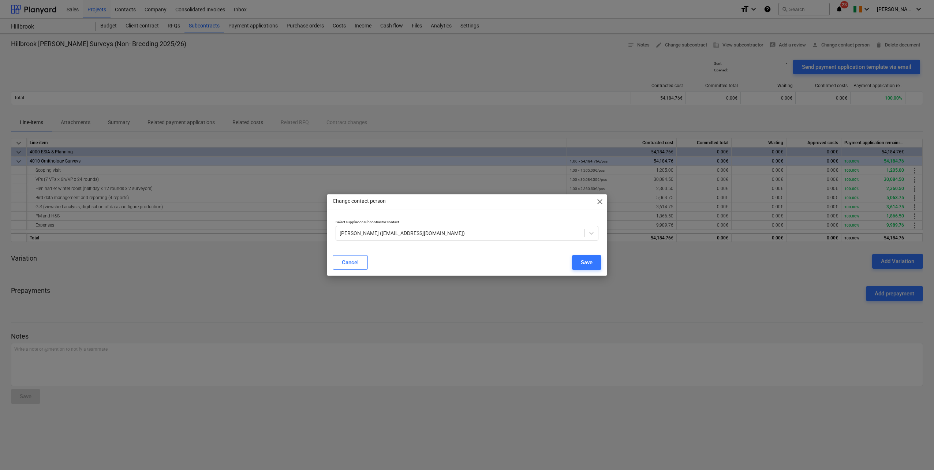
click at [588, 234] on div at bounding box center [591, 233] width 13 height 13
click at [588, 233] on icon at bounding box center [591, 233] width 7 height 7
click at [533, 86] on div "Change contact person close Select supplier or subcontractor contact [PERSON_NA…" at bounding box center [467, 235] width 934 height 470
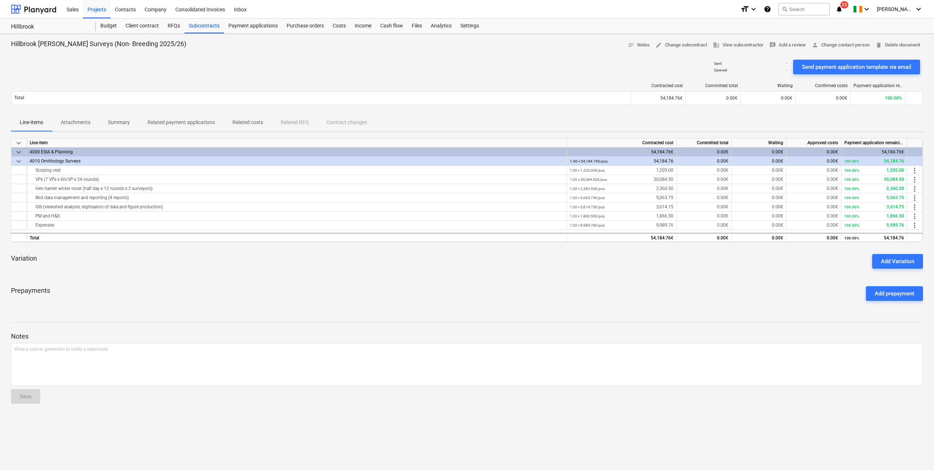
click at [108, 26] on div "Budget" at bounding box center [108, 26] width 25 height 15
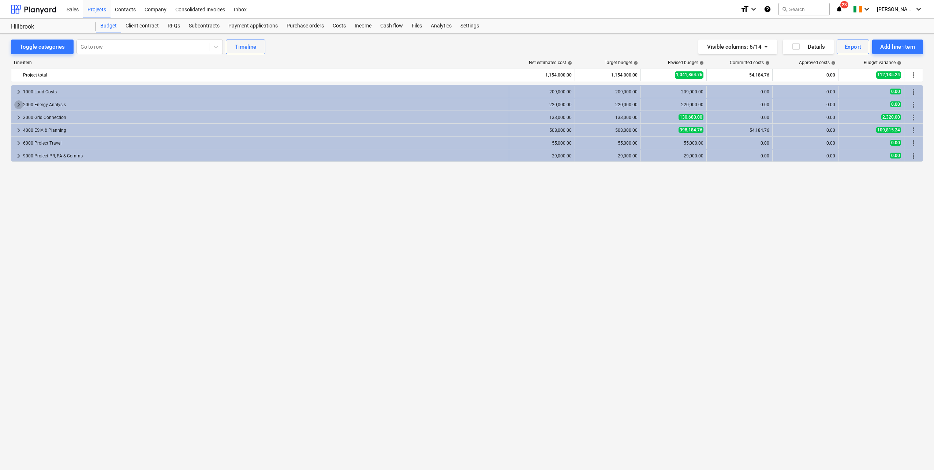
click at [18, 106] on span "keyboard_arrow_right" at bounding box center [18, 104] width 9 height 9
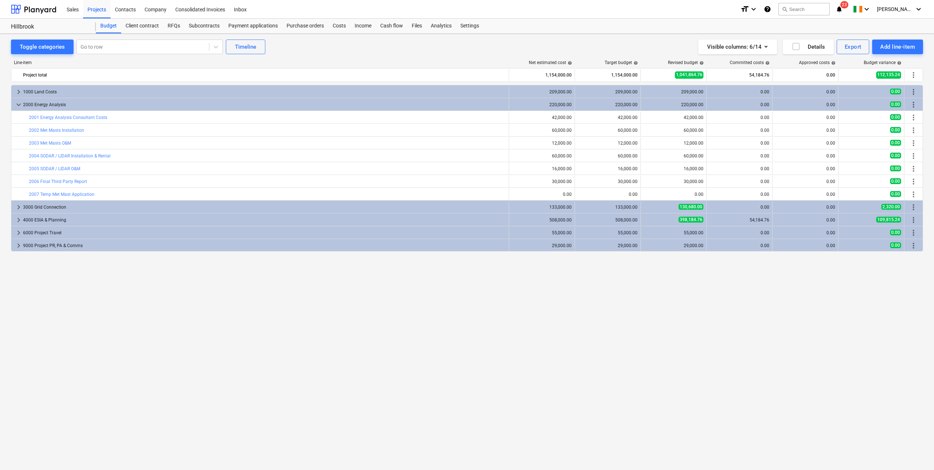
click at [18, 106] on span "keyboard_arrow_down" at bounding box center [18, 104] width 9 height 9
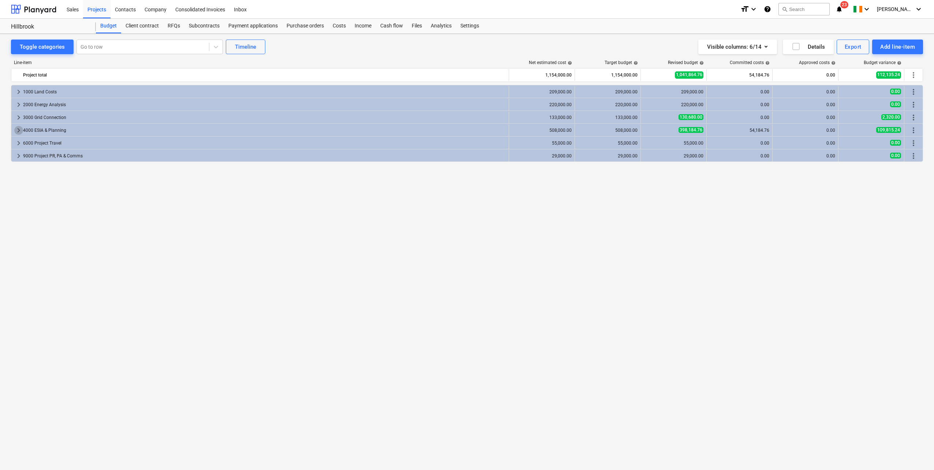
click at [17, 131] on span "keyboard_arrow_right" at bounding box center [18, 130] width 9 height 9
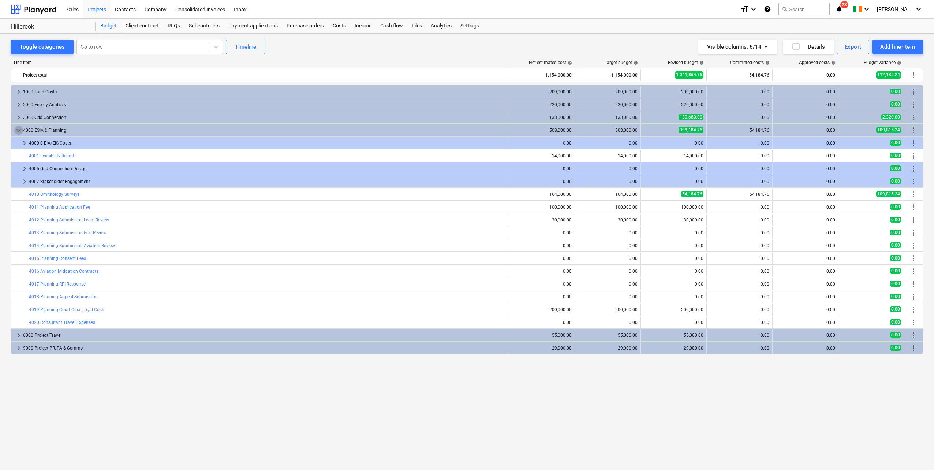
click at [18, 131] on span "keyboard_arrow_down" at bounding box center [18, 130] width 9 height 9
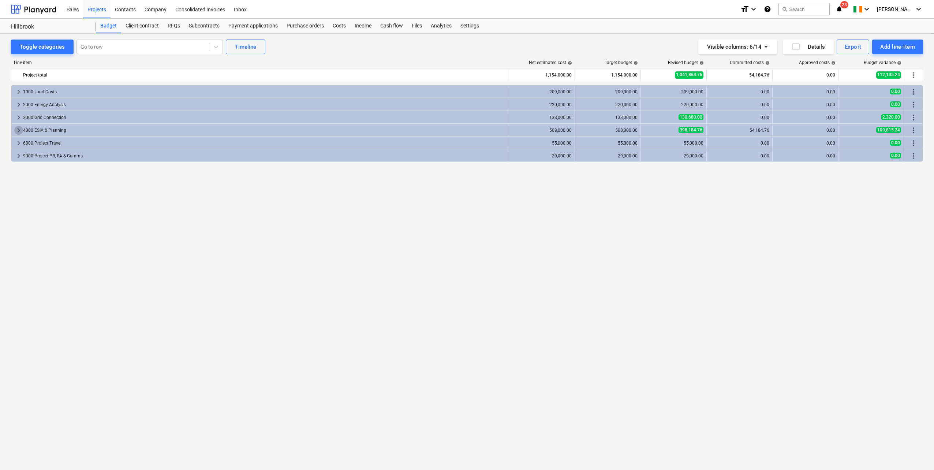
click at [18, 131] on span "keyboard_arrow_right" at bounding box center [18, 130] width 9 height 9
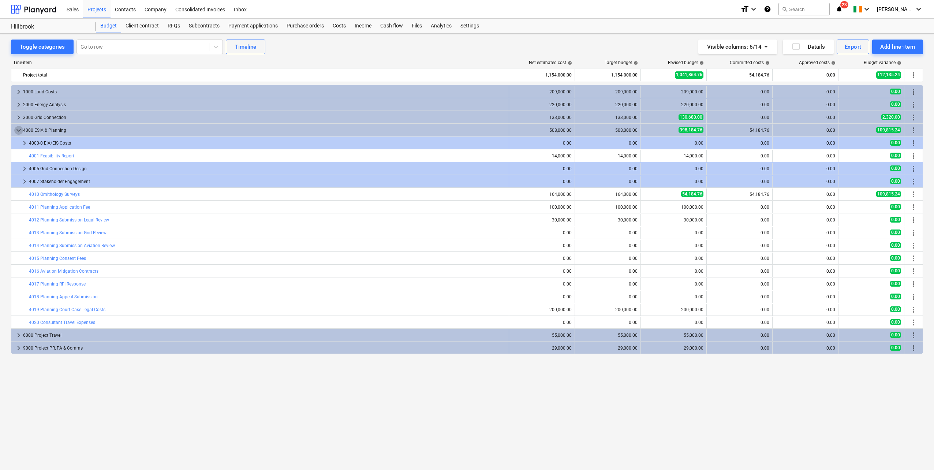
click at [18, 131] on span "keyboard_arrow_down" at bounding box center [18, 130] width 9 height 9
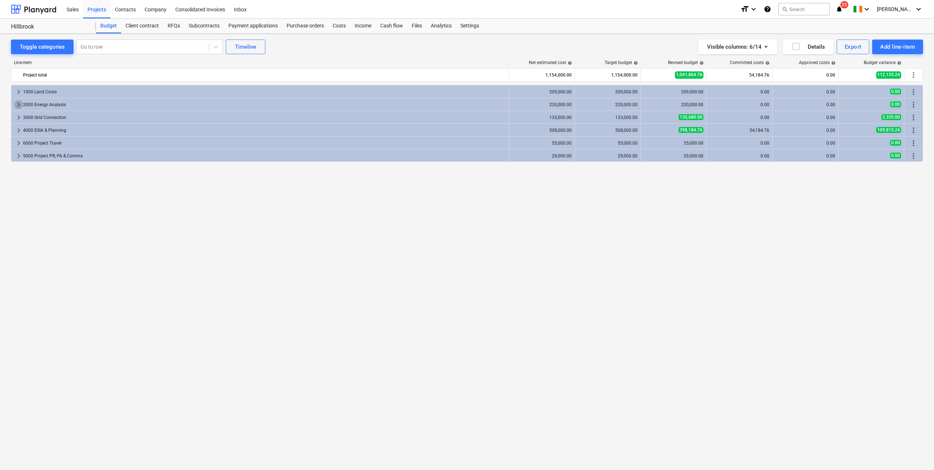
click at [17, 105] on span "keyboard_arrow_right" at bounding box center [18, 104] width 9 height 9
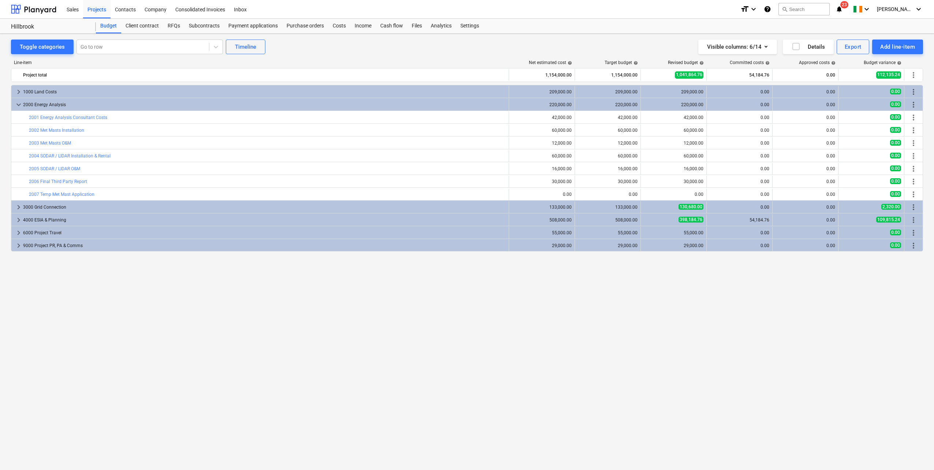
click at [17, 105] on span "keyboard_arrow_down" at bounding box center [18, 104] width 9 height 9
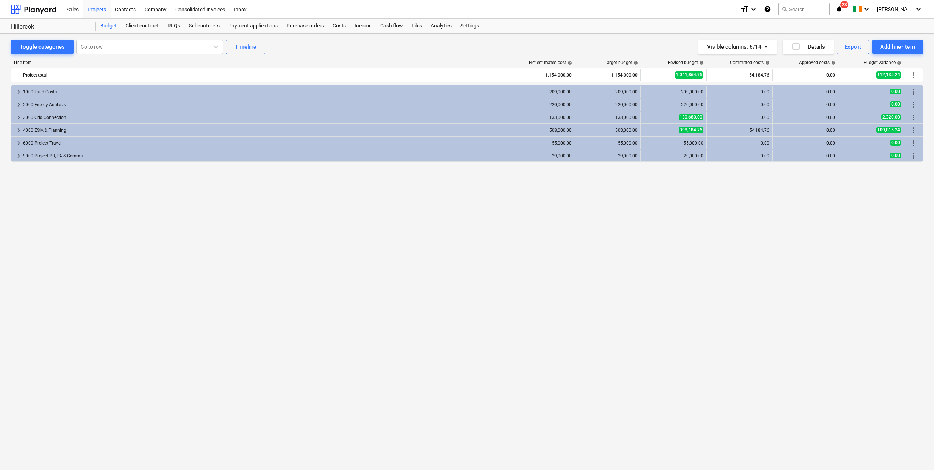
click at [19, 129] on span "keyboard_arrow_right" at bounding box center [18, 130] width 9 height 9
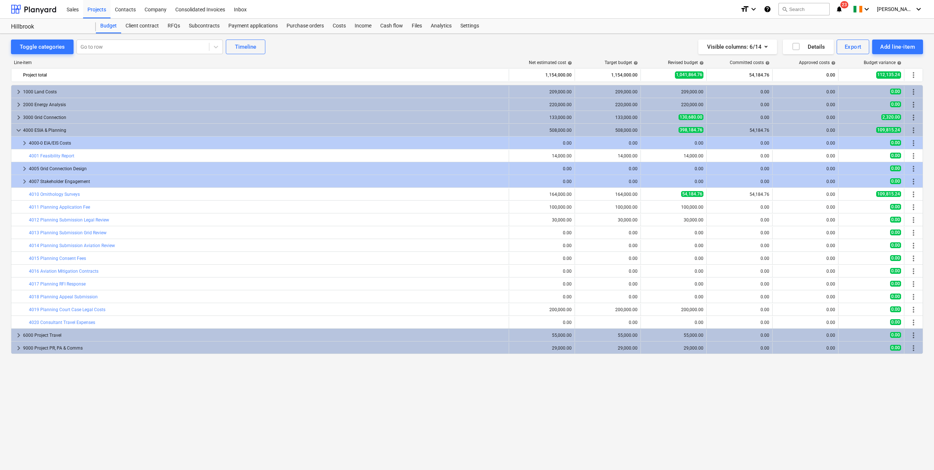
click at [386, 25] on div "Cash flow" at bounding box center [391, 26] width 31 height 15
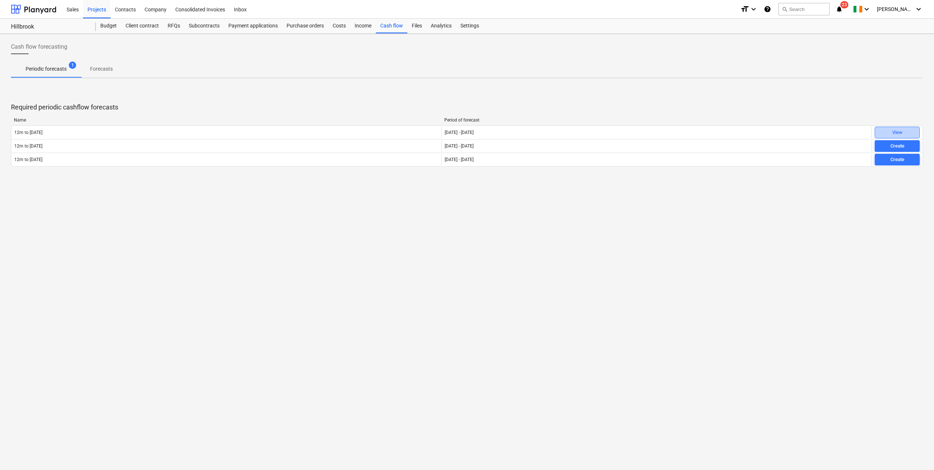
click at [900, 132] on div "View" at bounding box center [898, 133] width 10 height 8
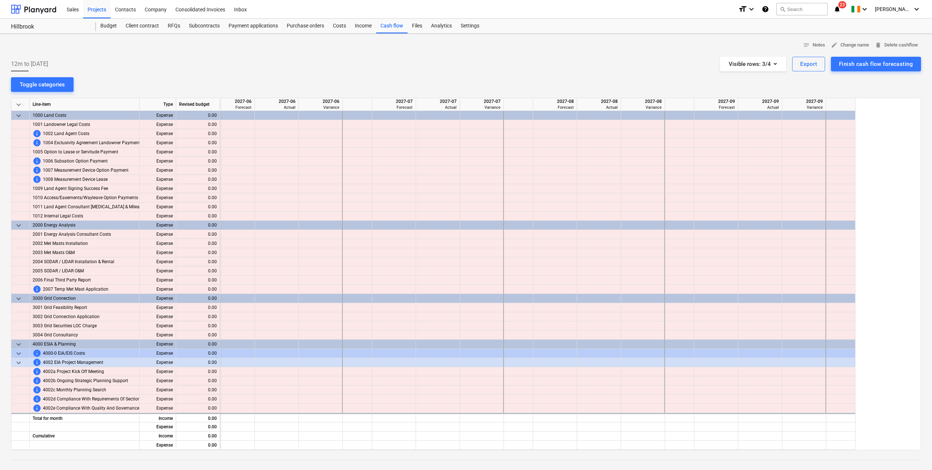
scroll to position [0, 107]
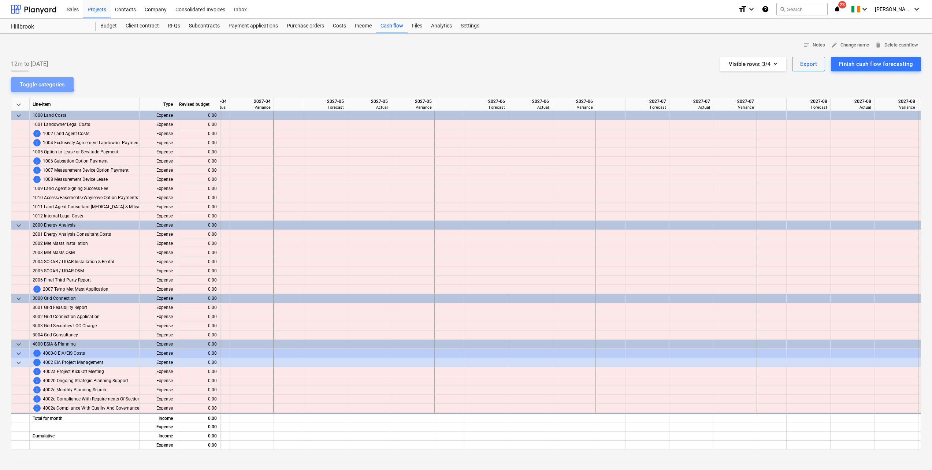
click at [41, 83] on div "Toggle categories" at bounding box center [42, 85] width 45 height 10
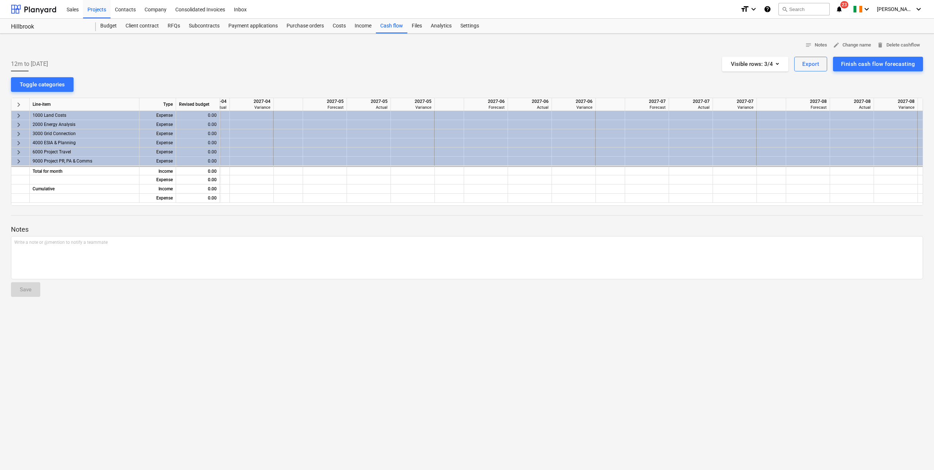
click at [43, 86] on div "Toggle categories" at bounding box center [42, 85] width 45 height 10
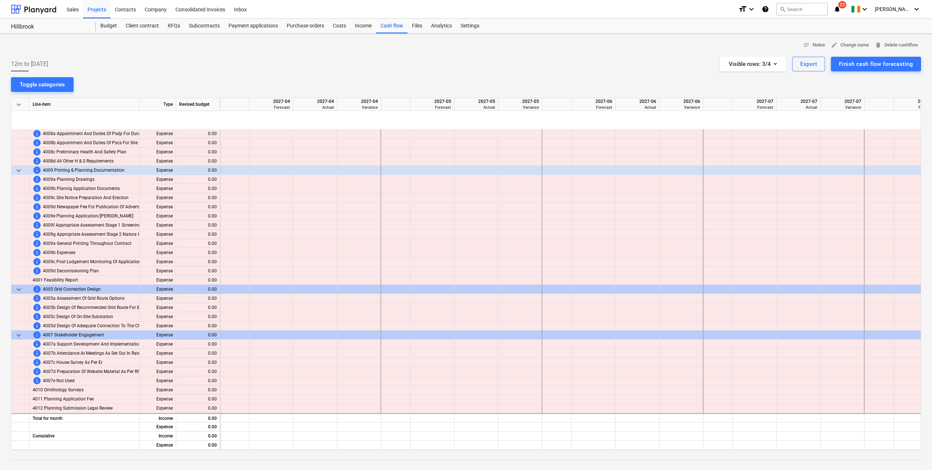
scroll to position [769, 0]
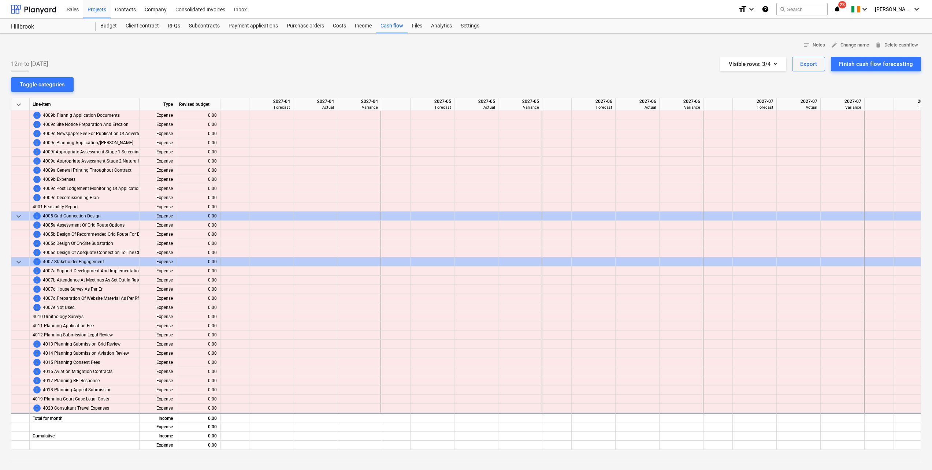
click at [42, 318] on span "4010 Ornithology Surveys" at bounding box center [58, 316] width 51 height 9
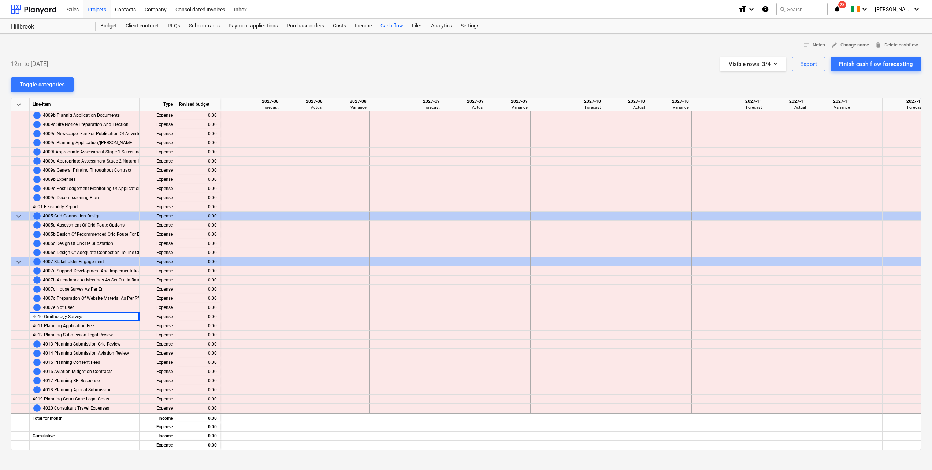
scroll to position [769, 651]
drag, startPoint x: 391, startPoint y: 450, endPoint x: 361, endPoint y: 449, distance: 30.4
click at [361, 449] on div "keyboard_arrow_down Line-item Type Revised budget 2027-07 Variance 2027-08 Fore…" at bounding box center [466, 274] width 910 height 353
drag, startPoint x: 358, startPoint y: 447, endPoint x: 332, endPoint y: 447, distance: 26.0
click at [333, 447] on div at bounding box center [352, 445] width 44 height 9
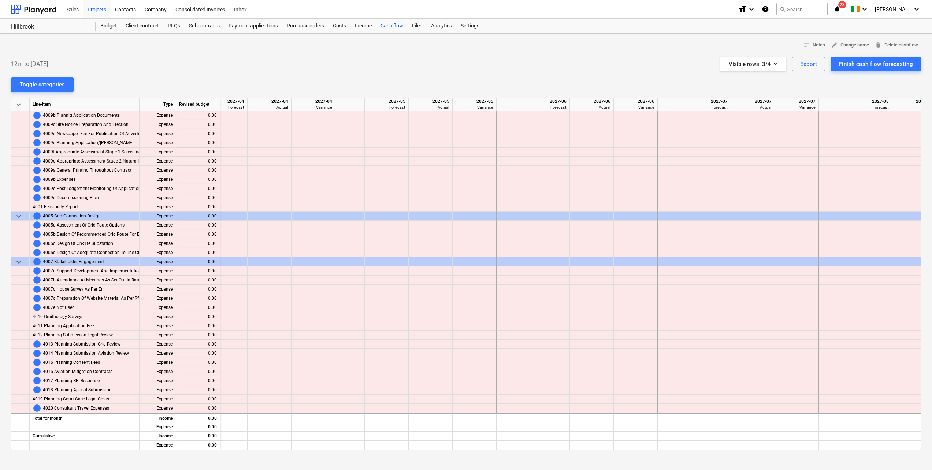
scroll to position [769, 0]
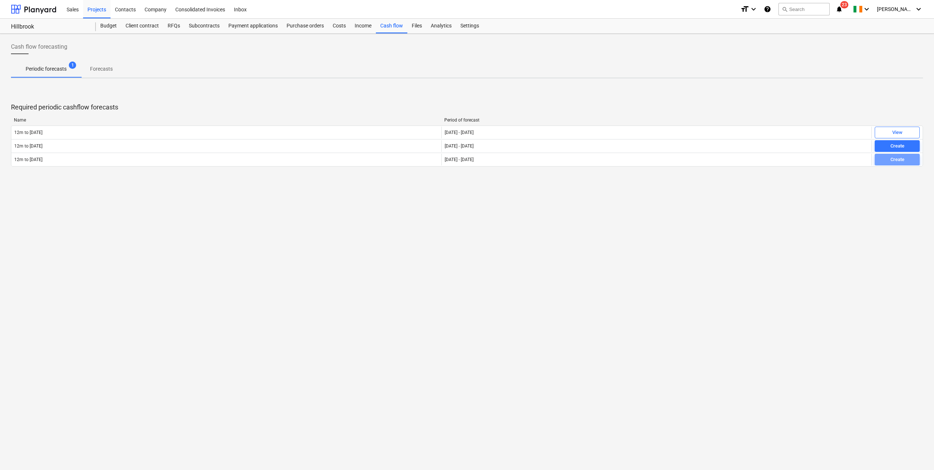
click at [895, 159] on div "Create" at bounding box center [898, 160] width 14 height 8
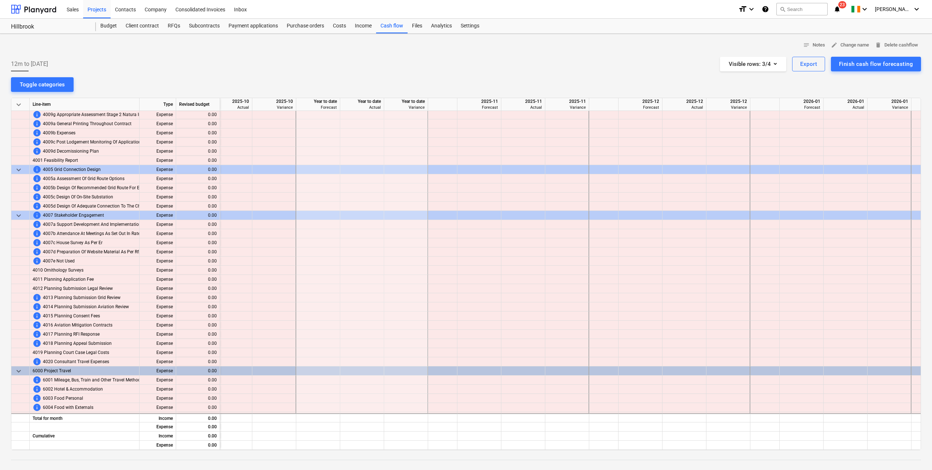
scroll to position [808, 1052]
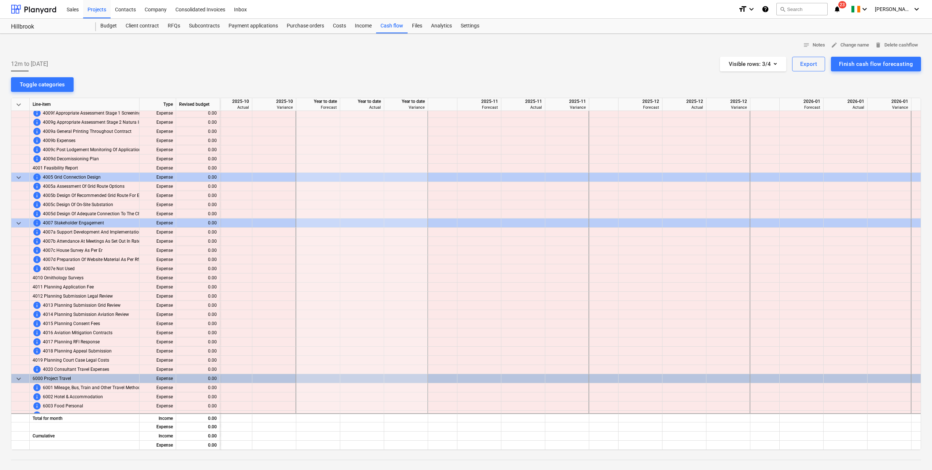
click at [272, 253] on div at bounding box center [274, 250] width 44 height 9
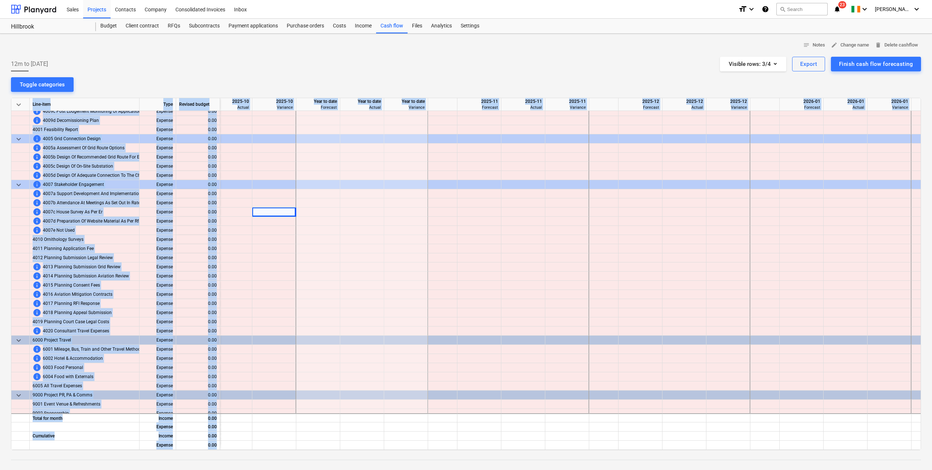
scroll to position [881, 1052]
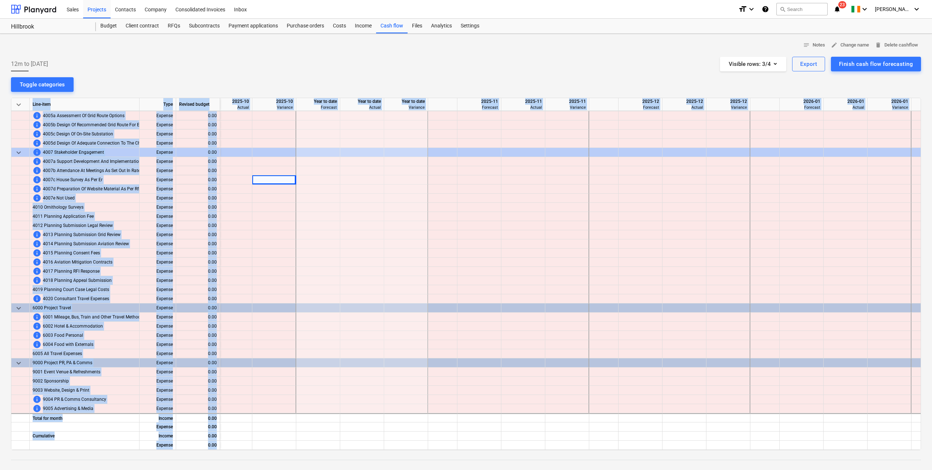
drag, startPoint x: 433, startPoint y: 447, endPoint x: 421, endPoint y: 447, distance: 11.4
click at [421, 447] on div "keyboard_arrow_down Line-item Type Revised budget 2025-10 Forecast 2025-10 Actu…" at bounding box center [466, 274] width 910 height 353
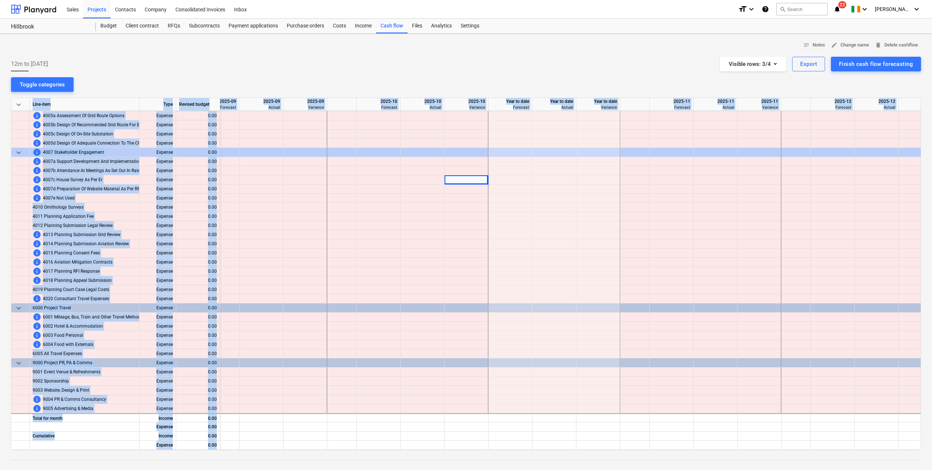
scroll to position [881, 815]
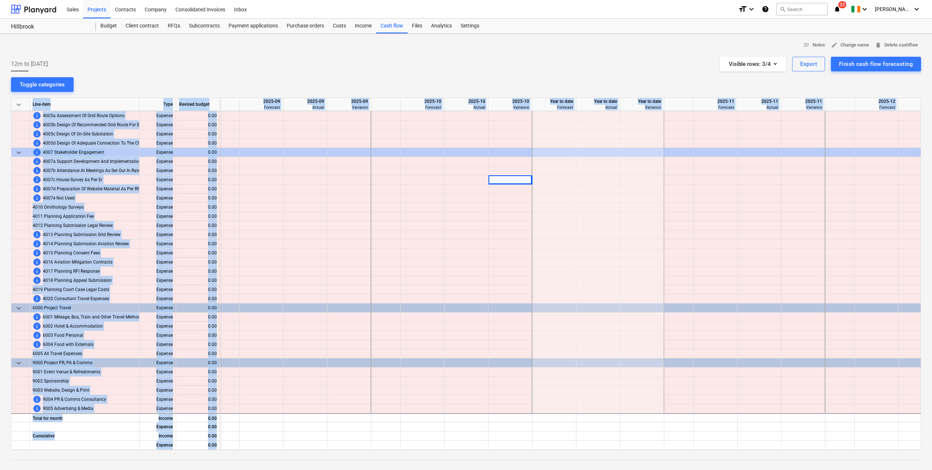
click at [589, 179] on div at bounding box center [598, 179] width 44 height 9
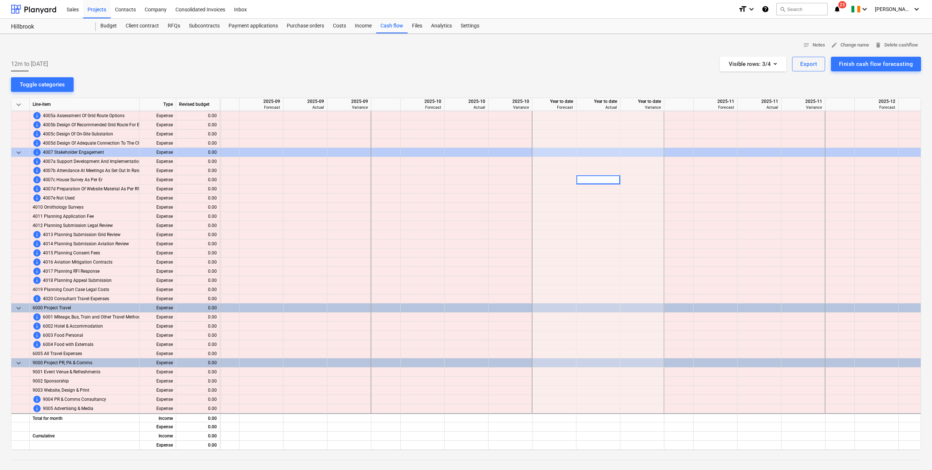
click at [424, 177] on div at bounding box center [423, 179] width 44 height 9
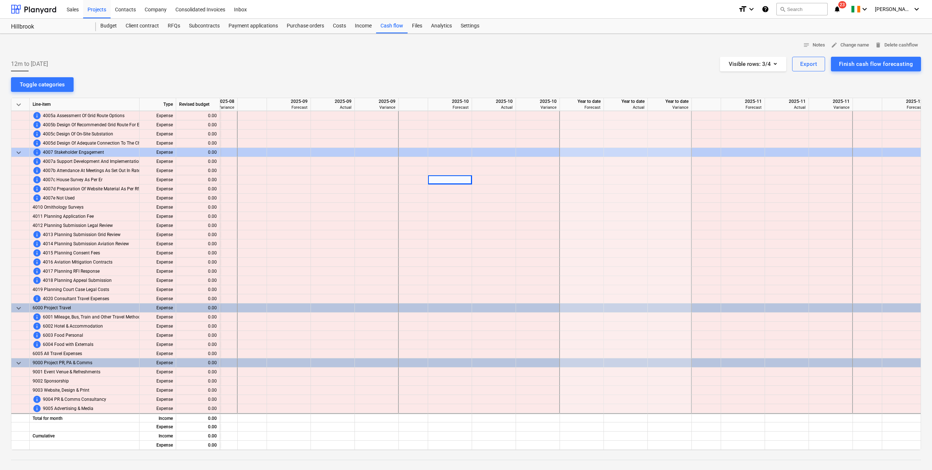
scroll to position [881, 785]
click at [461, 178] on div at bounding box center [453, 179] width 44 height 9
click at [443, 205] on div at bounding box center [453, 207] width 44 height 9
type input "5"
